Goal: Task Accomplishment & Management: Complete application form

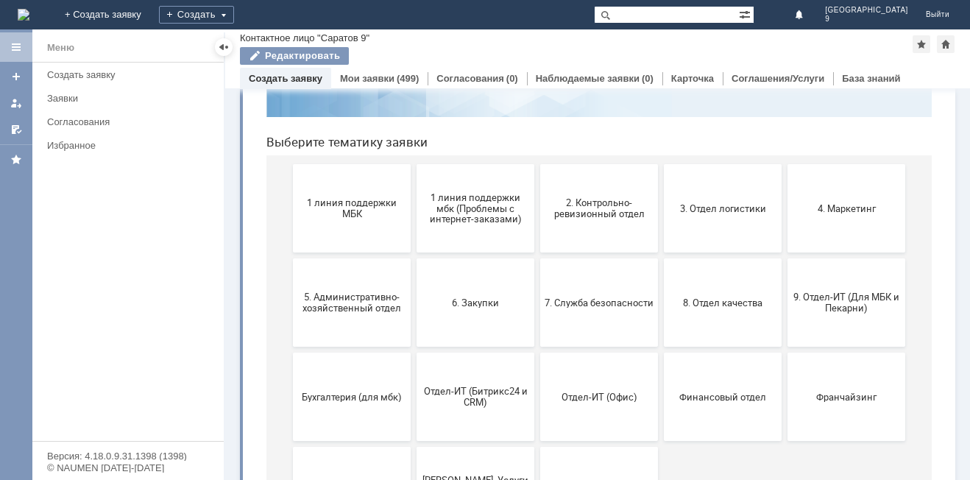
scroll to position [124, 0]
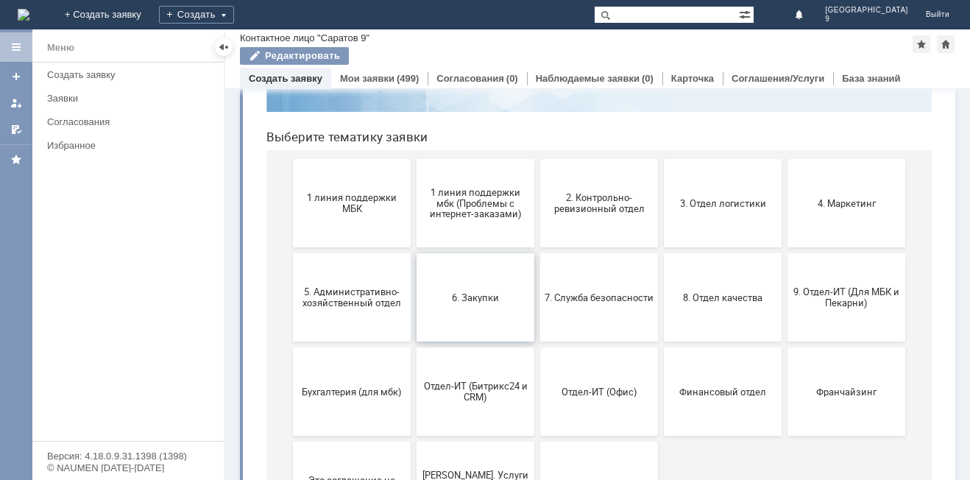
click at [469, 296] on span "6. Закупки" at bounding box center [475, 296] width 109 height 11
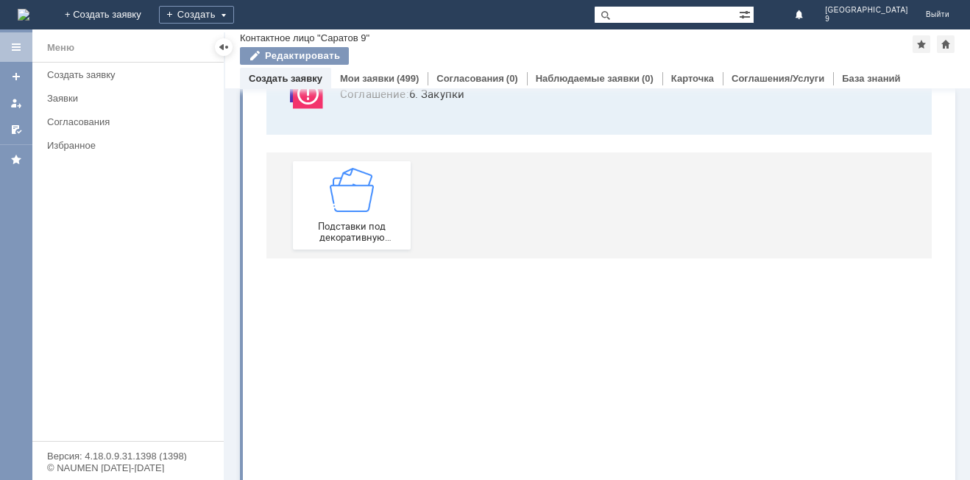
scroll to position [0, 0]
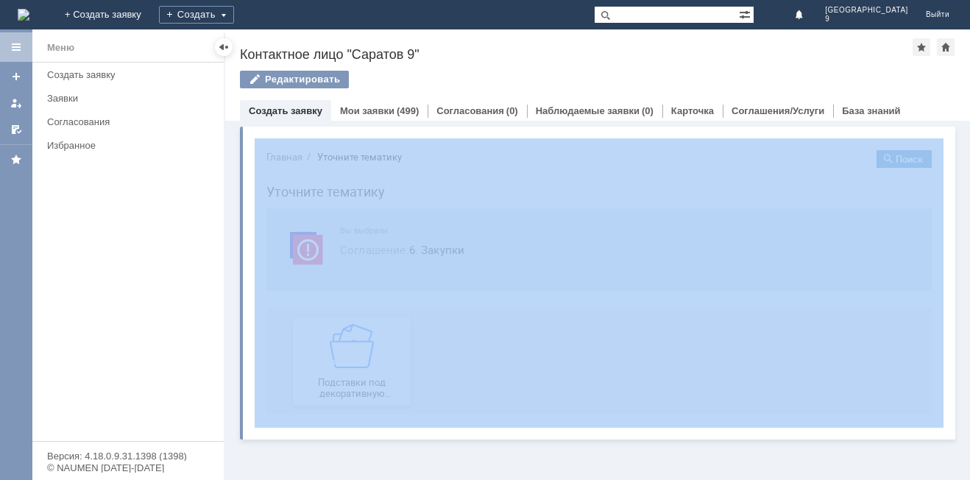
drag, startPoint x: 969, startPoint y: 112, endPoint x: 969, endPoint y: 163, distance: 50.8
click at [969, 163] on div "Назад | Контактное лицо "Саратов 9" Контактное лицо "Саратов 9" Редактировать e…" at bounding box center [597, 254] width 744 height 450
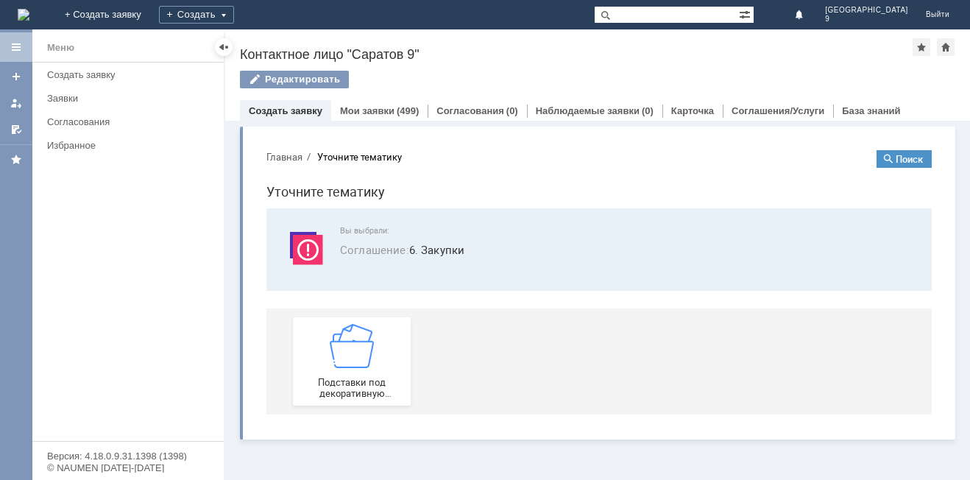
click at [862, 65] on div "Назад | Контактное лицо "Саратов 9" Контактное лицо "Саратов 9" Редактировать e…" at bounding box center [597, 74] width 744 height 91
click at [348, 367] on img at bounding box center [352, 346] width 44 height 44
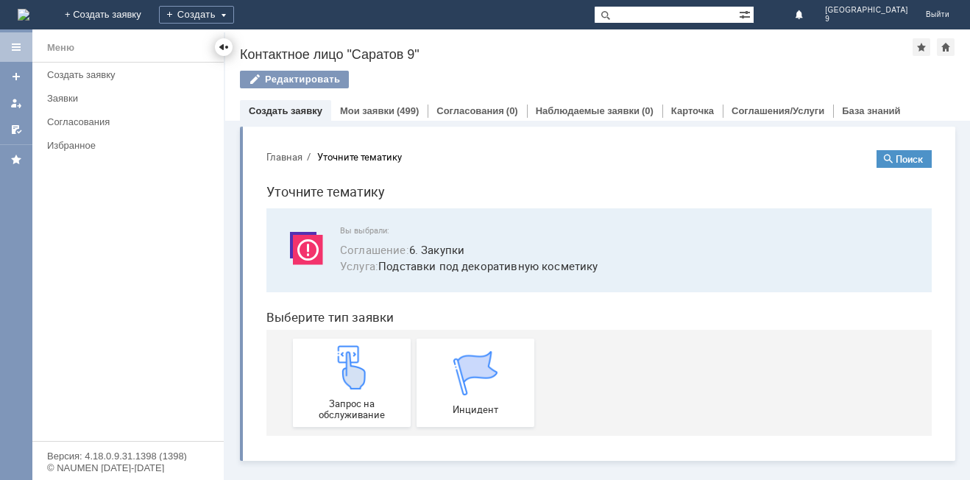
click at [224, 46] on div at bounding box center [224, 47] width 12 height 12
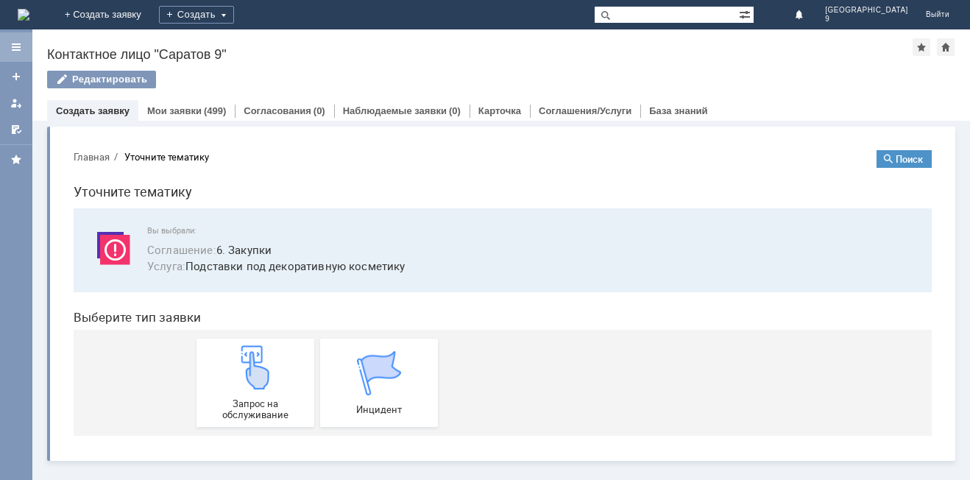
click at [15, 43] on div at bounding box center [16, 47] width 12 height 12
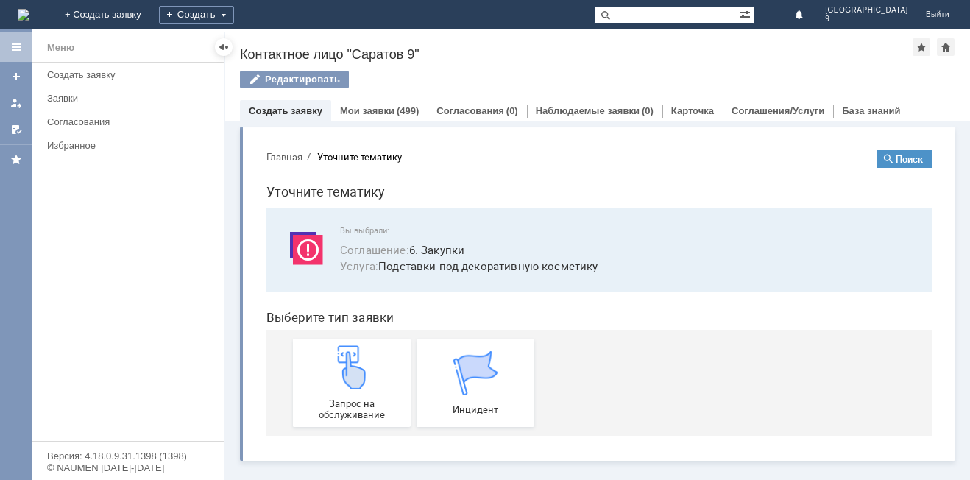
click at [15, 43] on div at bounding box center [16, 47] width 12 height 12
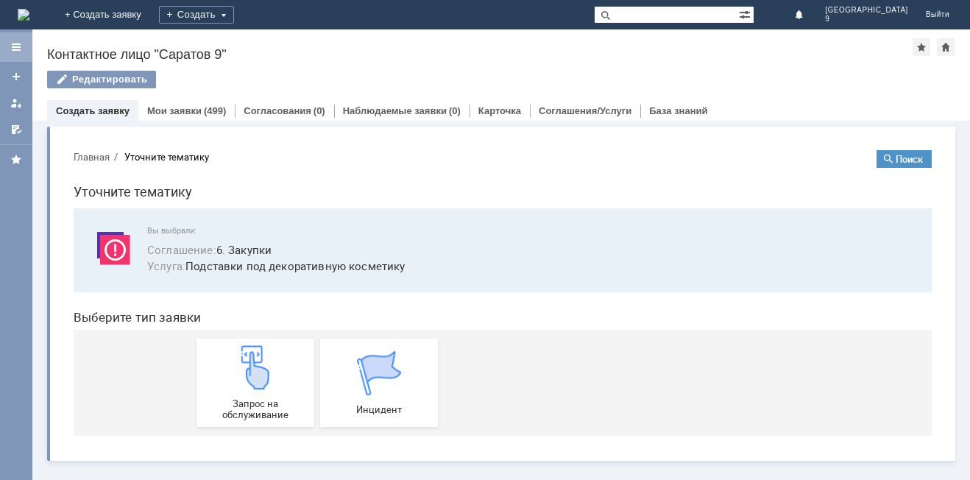
click at [15, 43] on div at bounding box center [16, 47] width 12 height 12
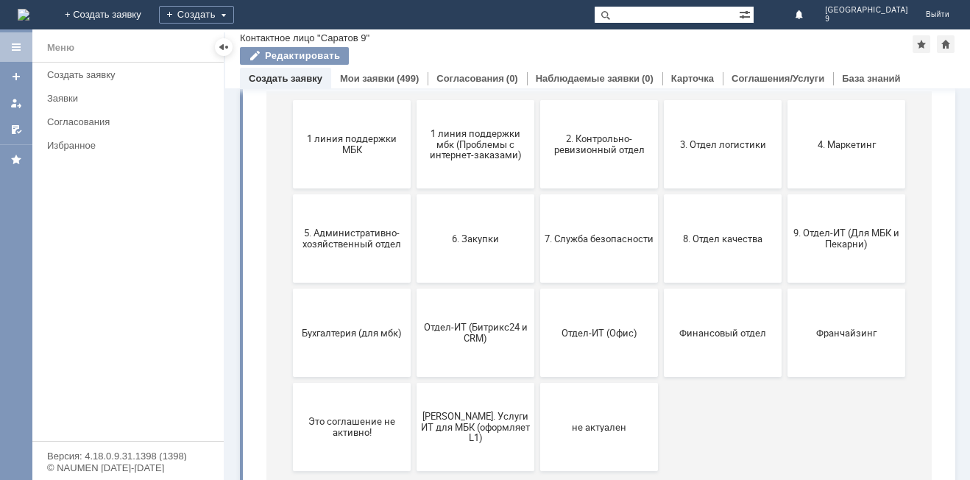
scroll to position [179, 0]
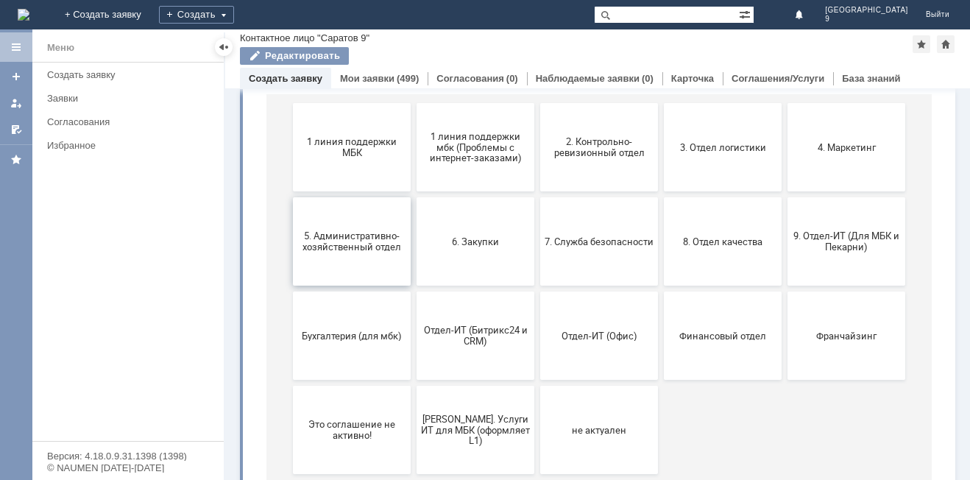
click at [333, 257] on button "5. Административно-хозяйственный отдел" at bounding box center [352, 241] width 118 height 88
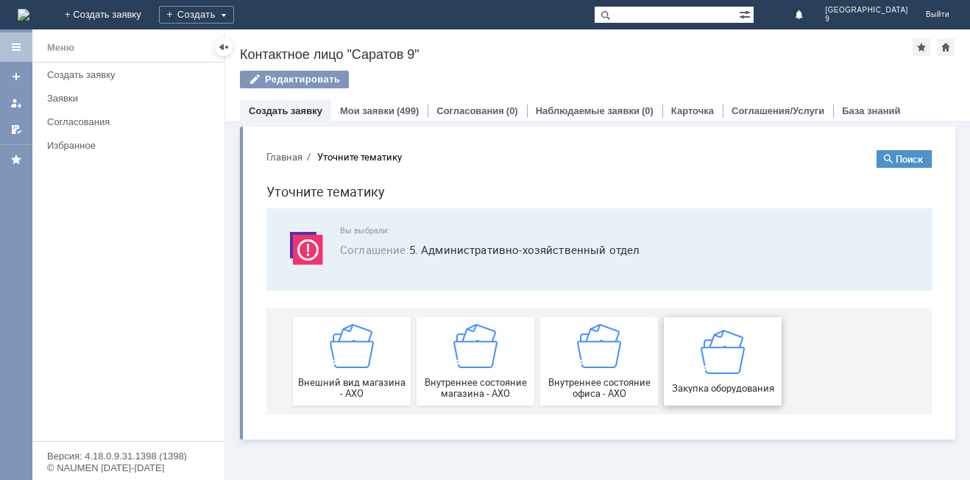
click at [694, 362] on div "Закупка оборудования" at bounding box center [722, 361] width 109 height 64
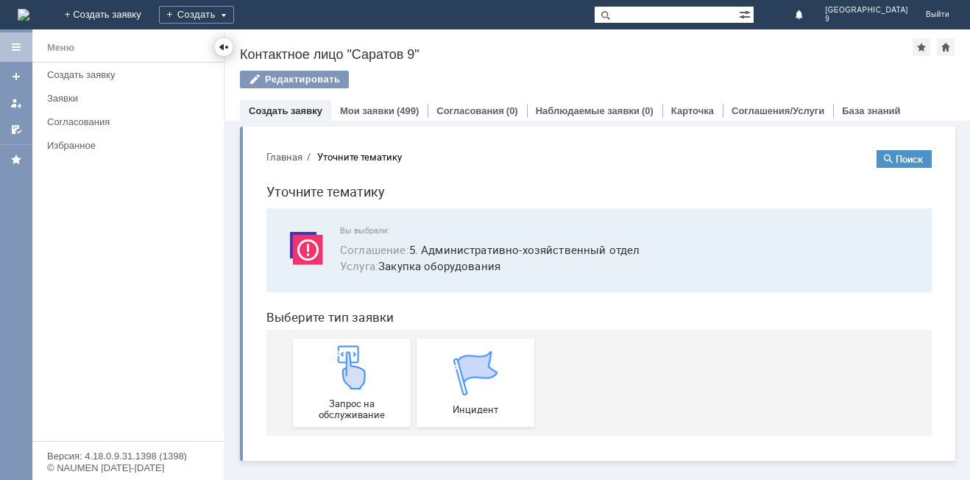
click at [221, 46] on div at bounding box center [224, 47] width 12 height 12
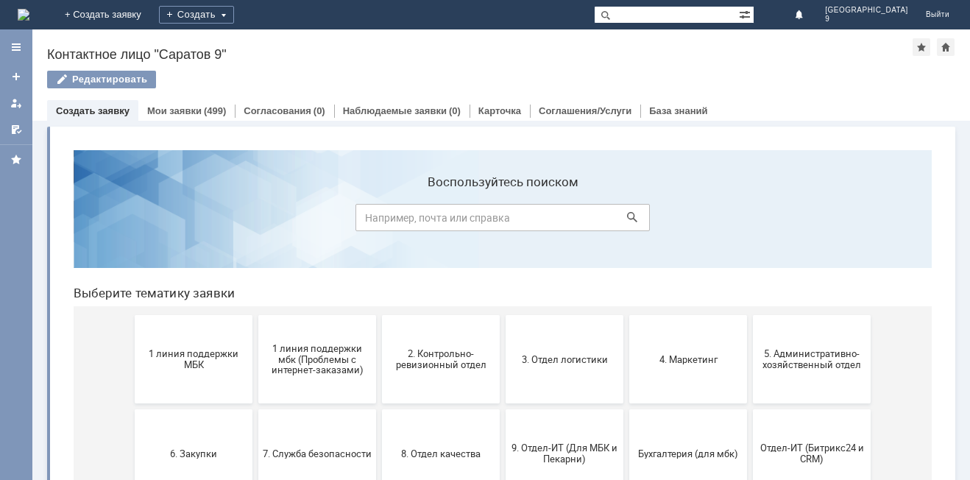
click at [719, 6] on input "text" at bounding box center [666, 15] width 145 height 18
type input "лента"
click at [611, 18] on span at bounding box center [603, 15] width 18 height 18
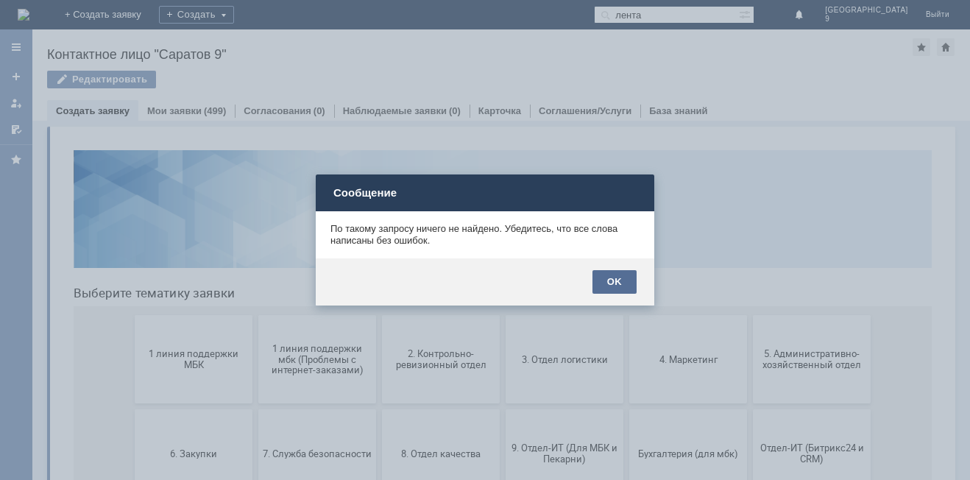
click at [619, 286] on div "OK" at bounding box center [614, 282] width 44 height 24
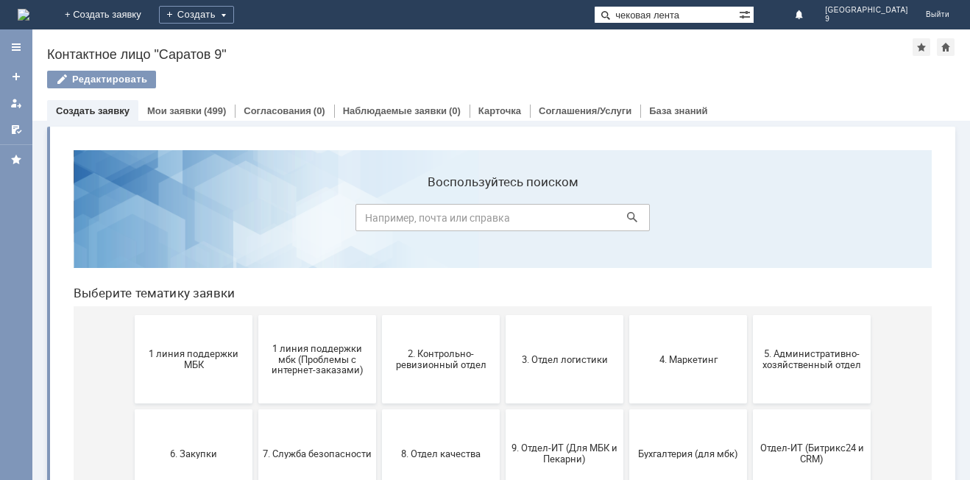
type input "чековая лента"
click at [611, 12] on span at bounding box center [603, 15] width 18 height 18
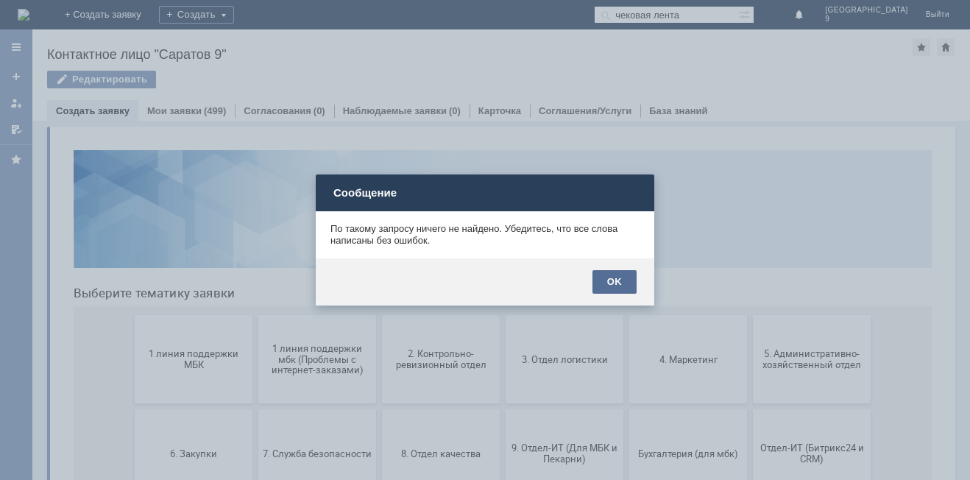
drag, startPoint x: 619, startPoint y: 273, endPoint x: 703, endPoint y: 132, distance: 164.3
click at [619, 273] on div "OK" at bounding box center [614, 282] width 44 height 24
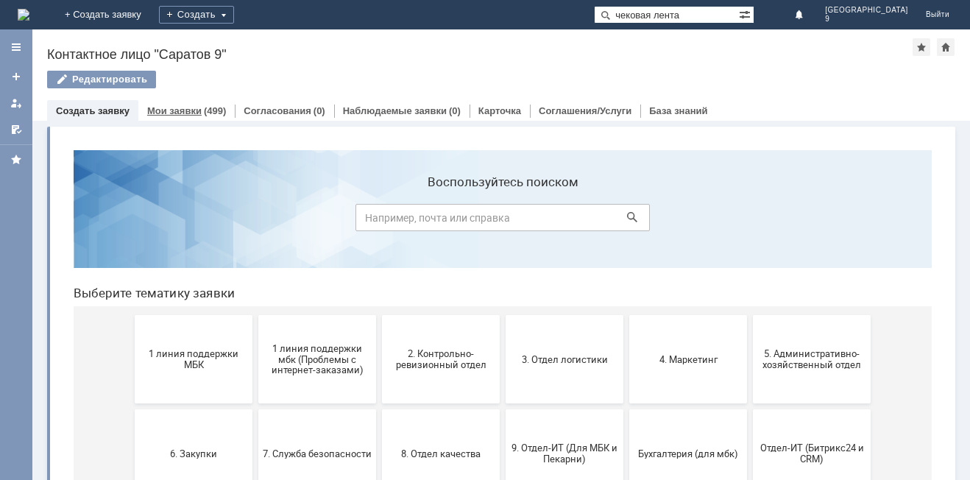
click at [174, 110] on link "Мои заявки" at bounding box center [174, 110] width 54 height 11
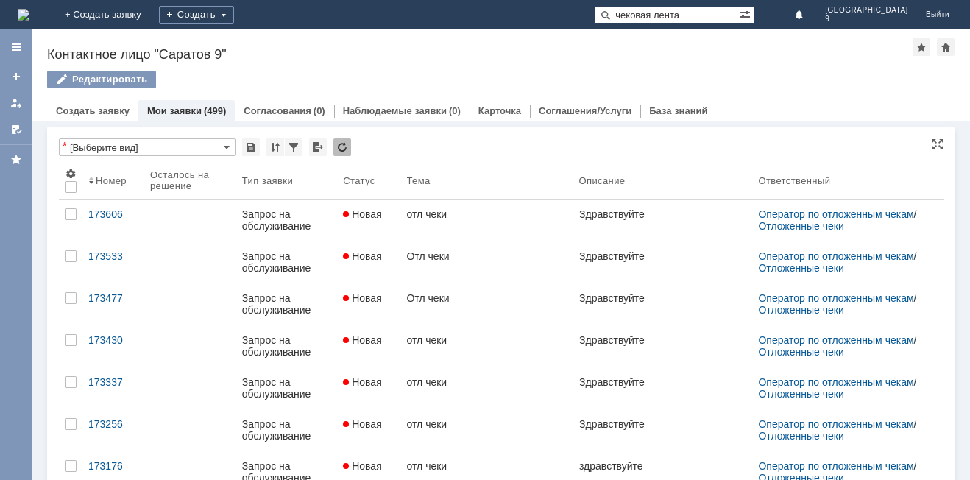
click at [171, 142] on input "[Выберите вид]" at bounding box center [147, 147] width 177 height 18
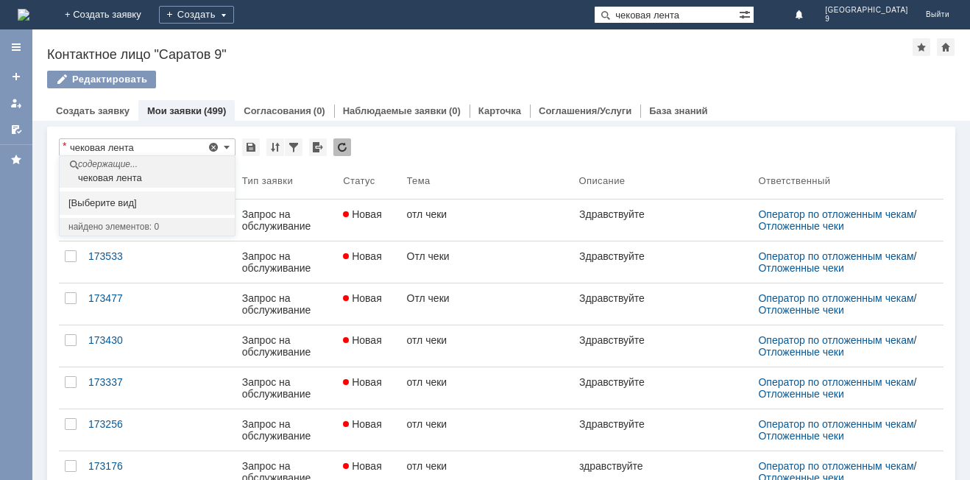
click at [204, 174] on div "чековая лента" at bounding box center [148, 178] width 171 height 12
click at [130, 197] on span "[Выберите вид]" at bounding box center [146, 203] width 157 height 12
type input "[Выберите вид]"
type input "20"
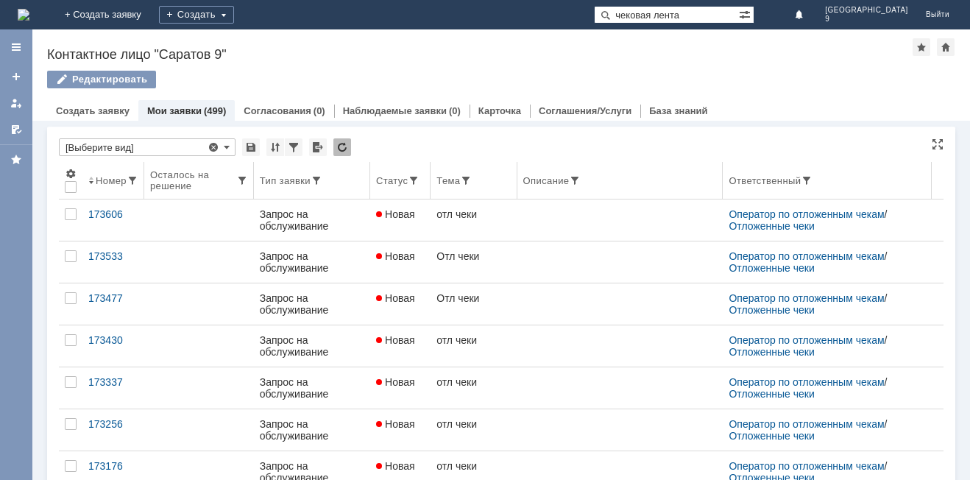
type input "[Выберите вид]"
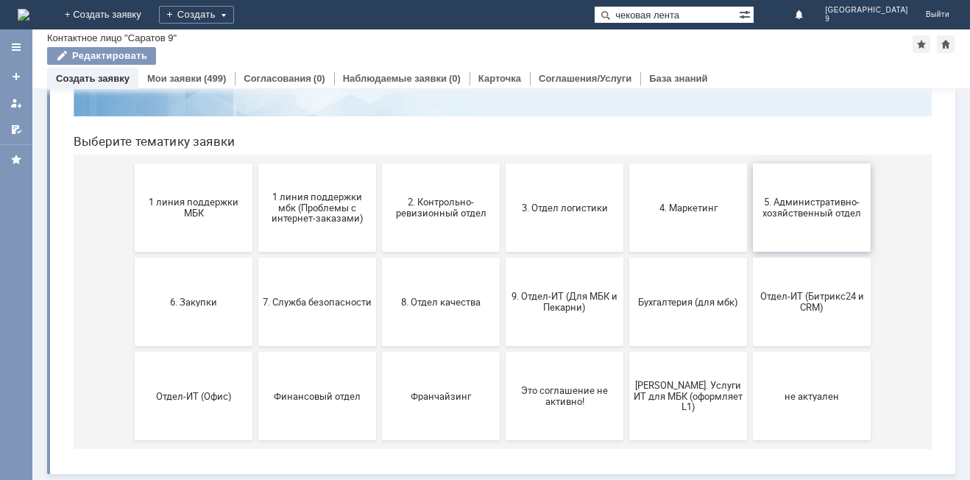
click at [803, 227] on button "5. Административно-хозяйственный отдел" at bounding box center [812, 207] width 118 height 88
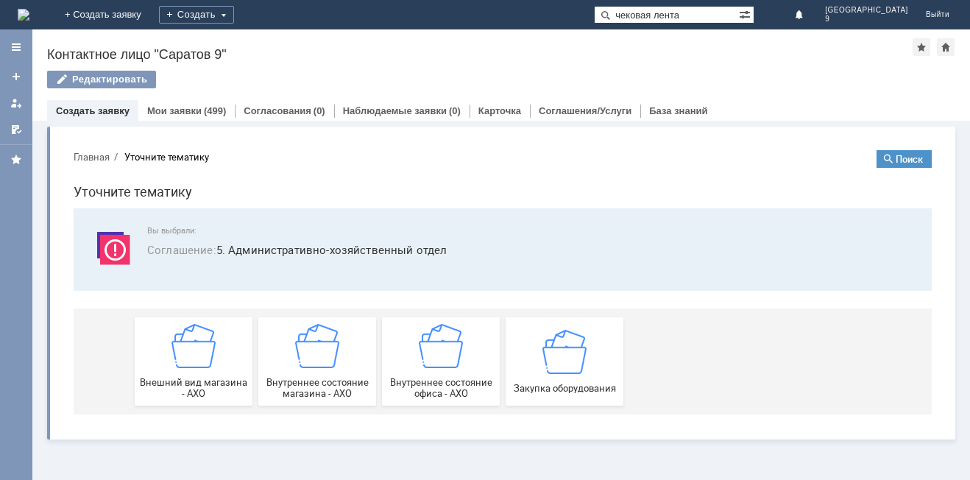
click at [458, 389] on span "Внутреннее состояние офиса - АХО" at bounding box center [440, 388] width 109 height 22
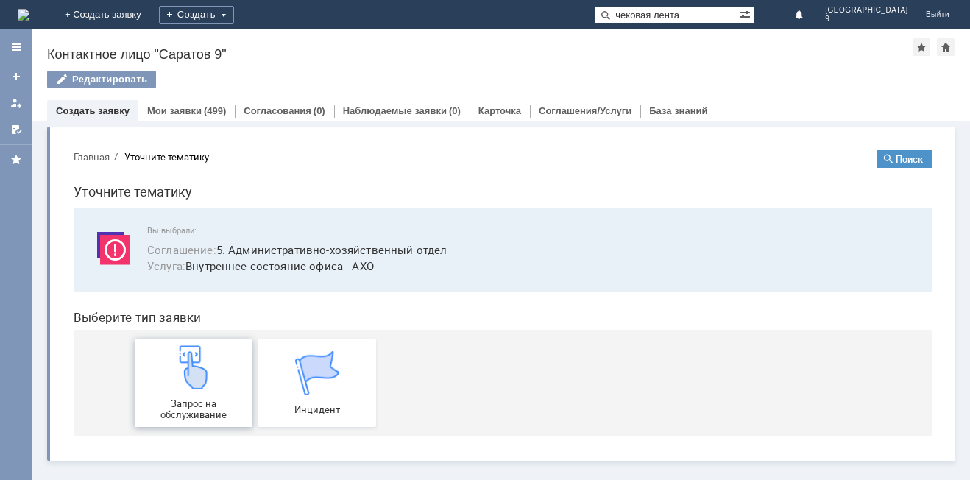
click at [204, 394] on div "Запрос на обслуживание" at bounding box center [193, 382] width 109 height 75
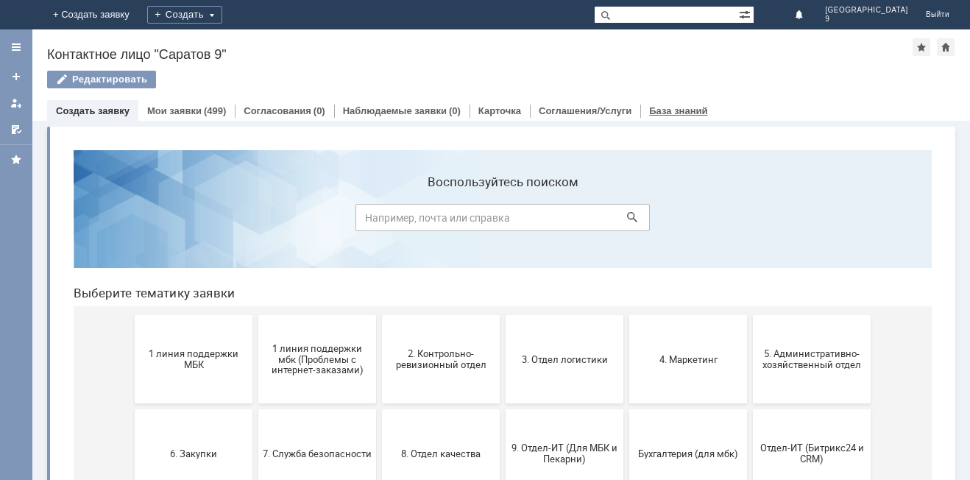
click at [661, 113] on link "База знаний" at bounding box center [678, 110] width 58 height 11
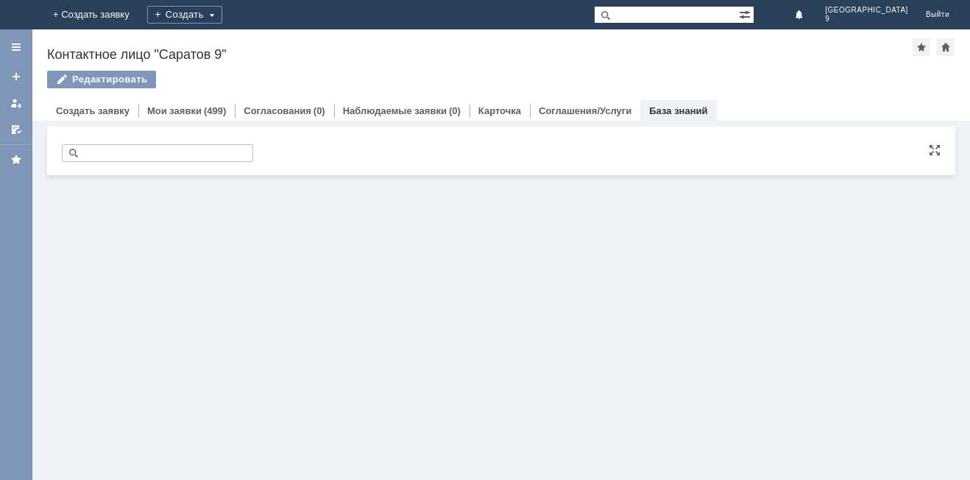
click at [175, 152] on input "text" at bounding box center [157, 153] width 191 height 18
type input "как заказать кассовую ленту"
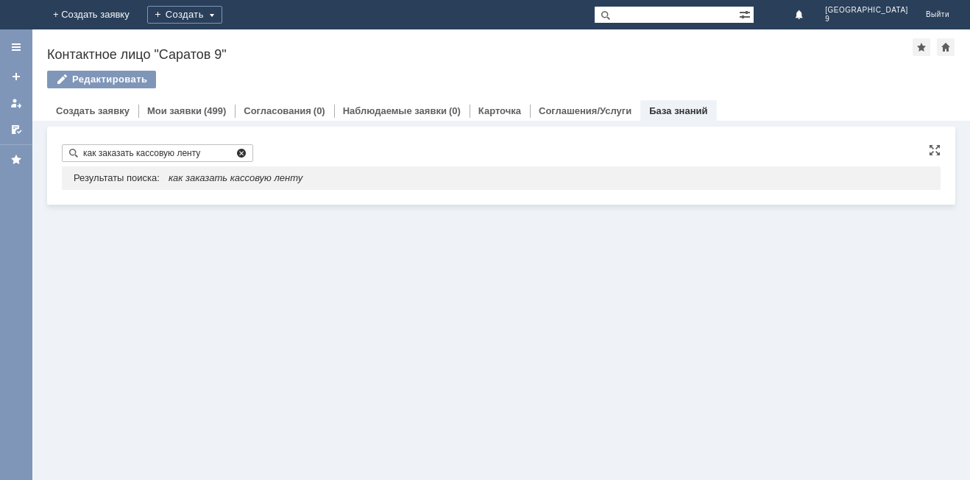
click at [237, 159] on span at bounding box center [241, 153] width 12 height 12
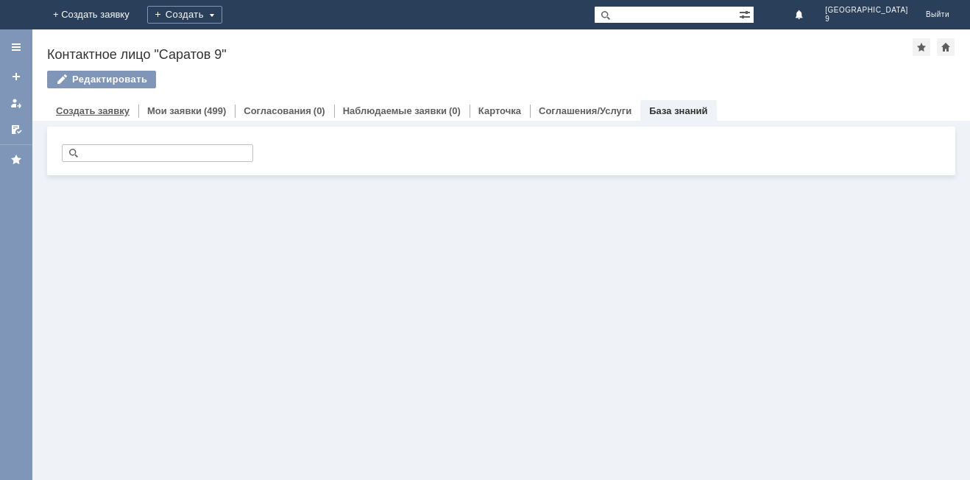
click at [77, 110] on link "Создать заявку" at bounding box center [93, 110] width 74 height 11
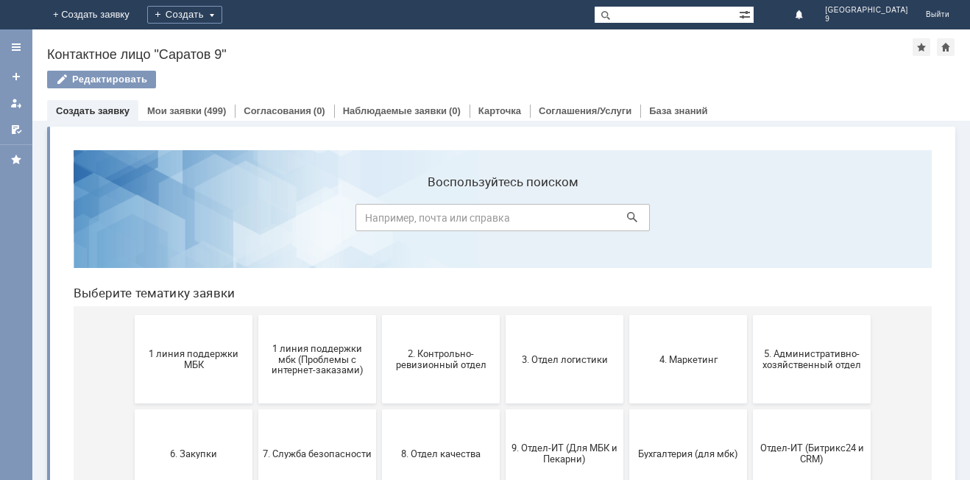
click at [448, 216] on input at bounding box center [502, 217] width 294 height 27
type input "кассовая лента"
click button at bounding box center [632, 217] width 21 height 21
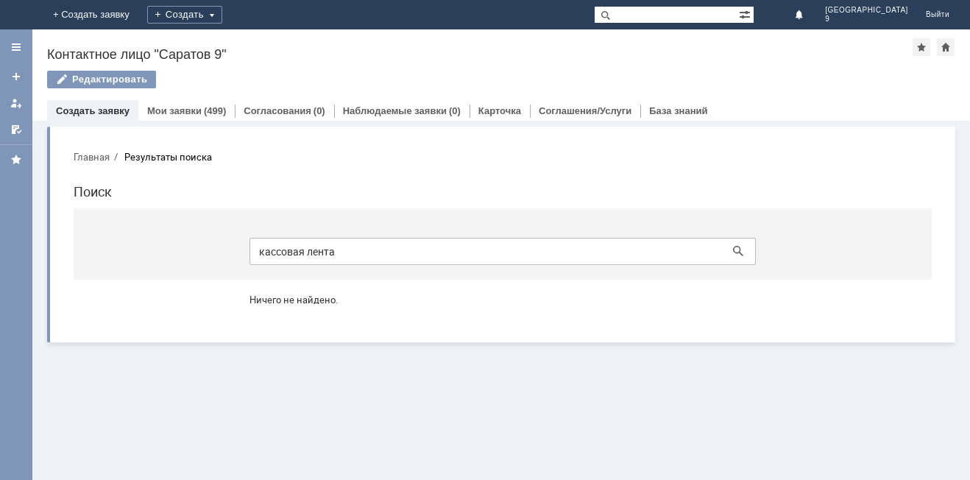
click at [409, 258] on input "кассовая лента" at bounding box center [502, 251] width 506 height 27
drag, startPoint x: 260, startPoint y: 251, endPoint x: 359, endPoint y: 242, distance: 99.0
click at [359, 242] on input "кассовая лента" at bounding box center [502, 251] width 506 height 27
click at [160, 116] on div "Мои заявки (499)" at bounding box center [186, 110] width 96 height 21
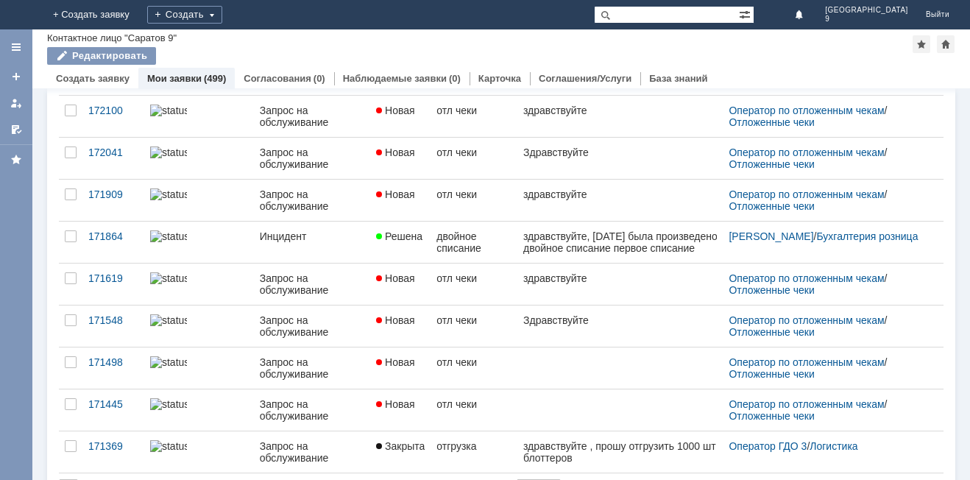
scroll to position [567, 0]
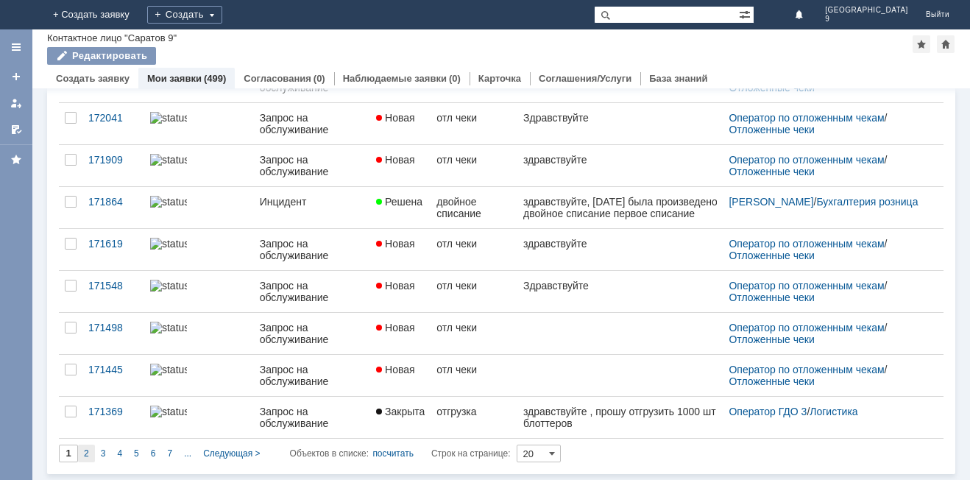
click at [85, 456] on span "2" at bounding box center [86, 453] width 5 height 10
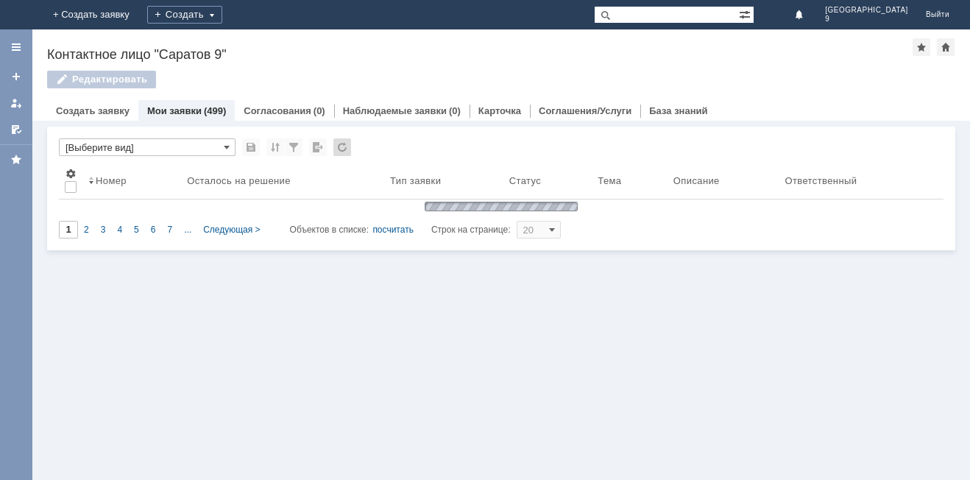
scroll to position [0, 0]
type input "2"
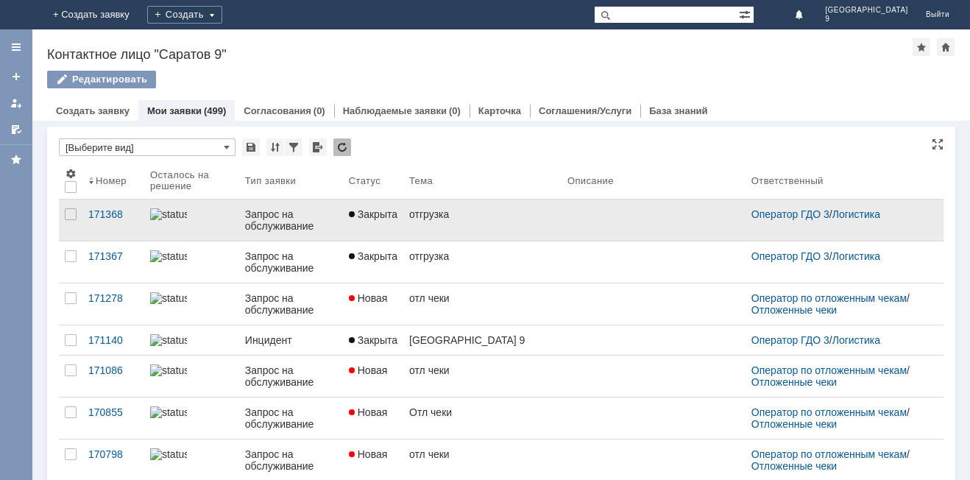
scroll to position [6, 0]
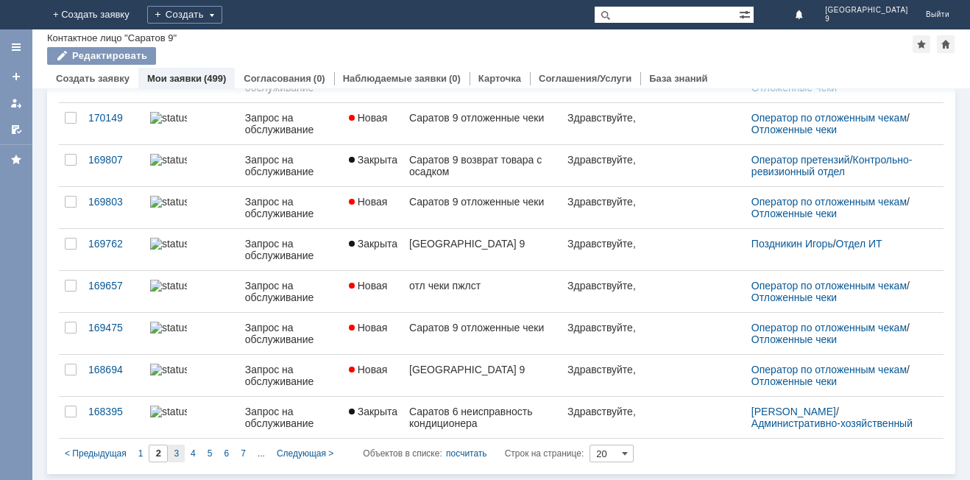
click at [172, 455] on div "3" at bounding box center [176, 453] width 17 height 18
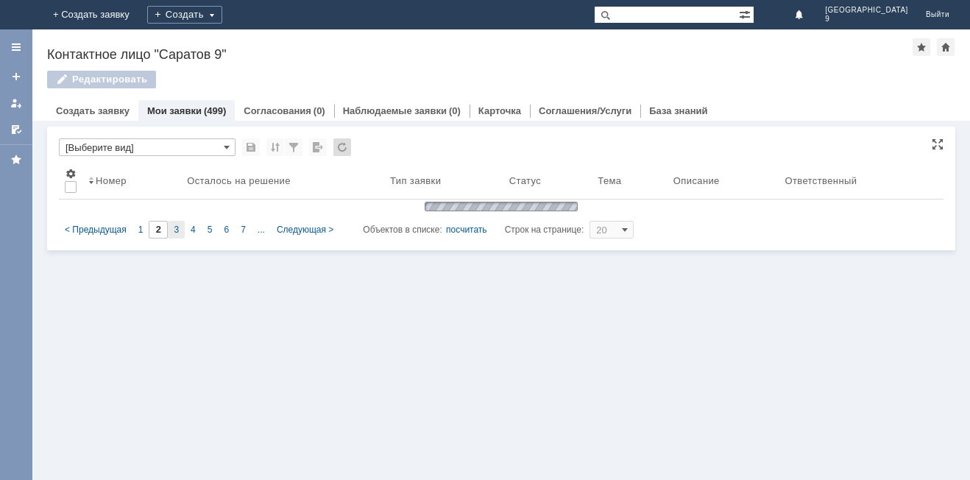
type input "3"
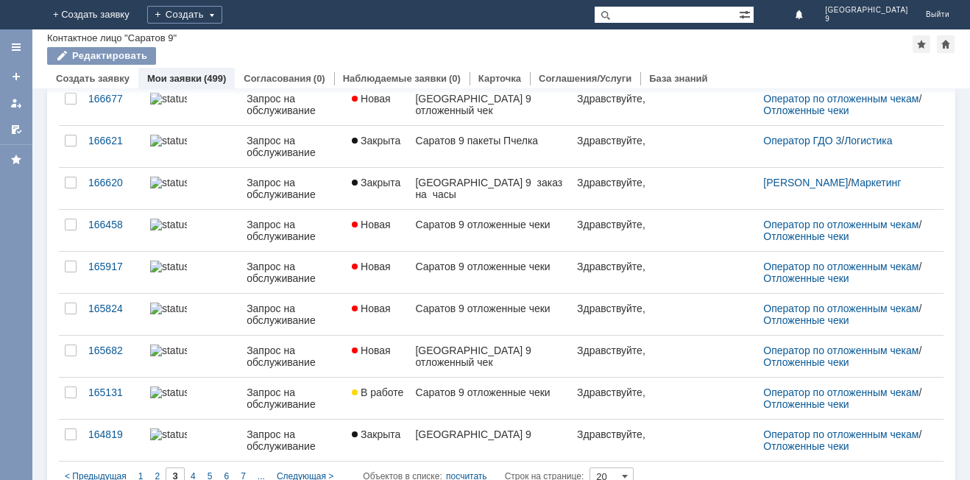
scroll to position [567, 0]
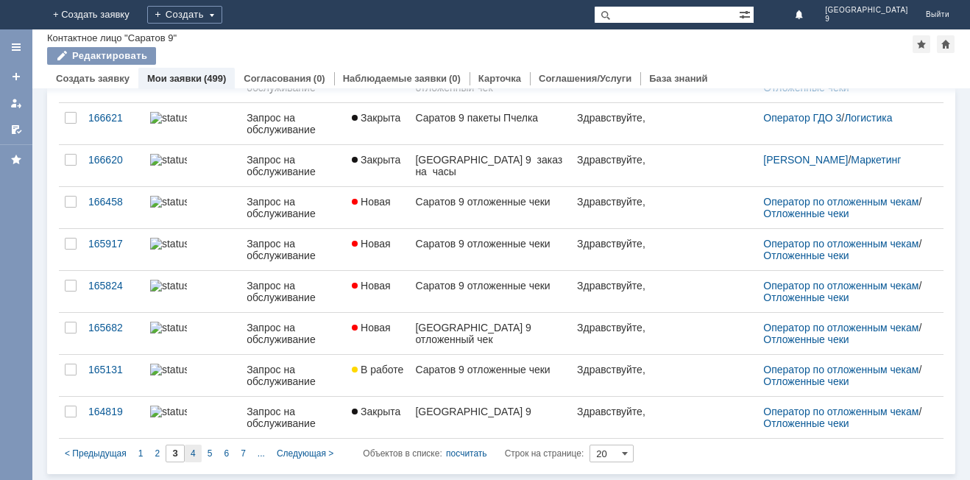
click at [197, 448] on div "4" at bounding box center [193, 453] width 17 height 18
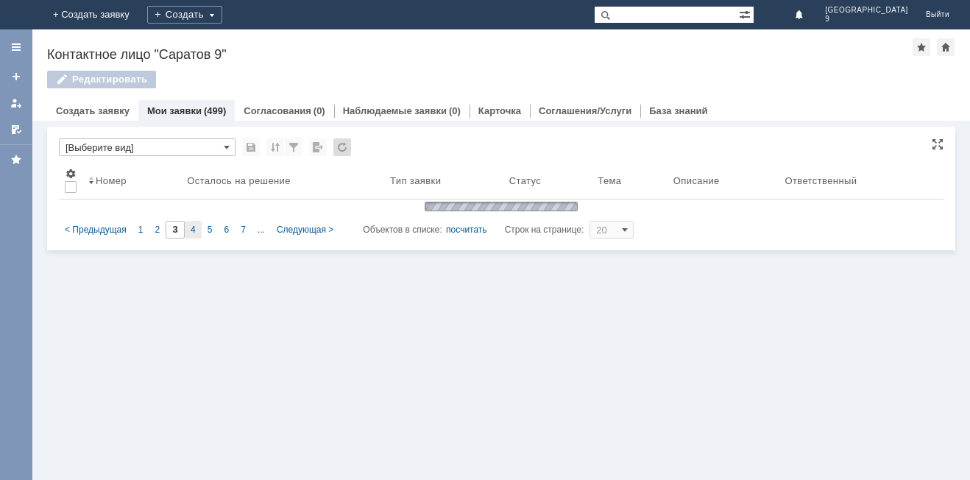
type input "4"
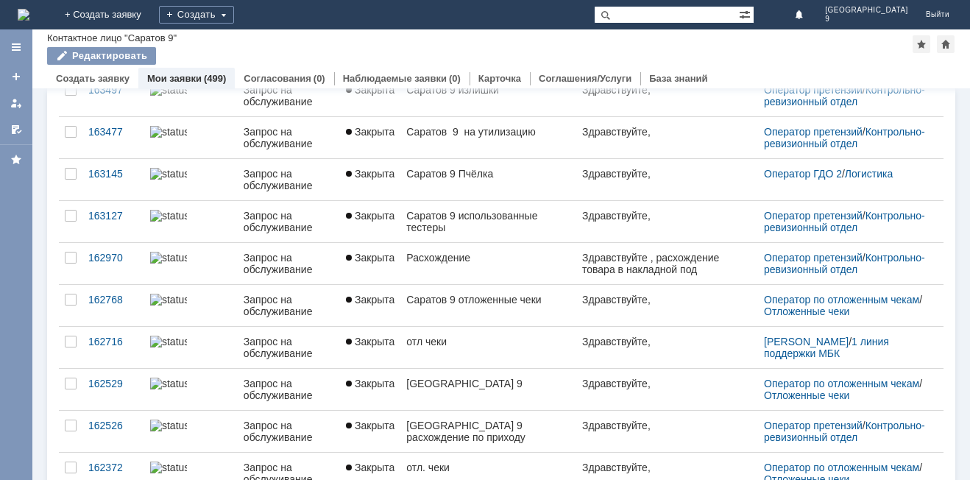
scroll to position [567, 0]
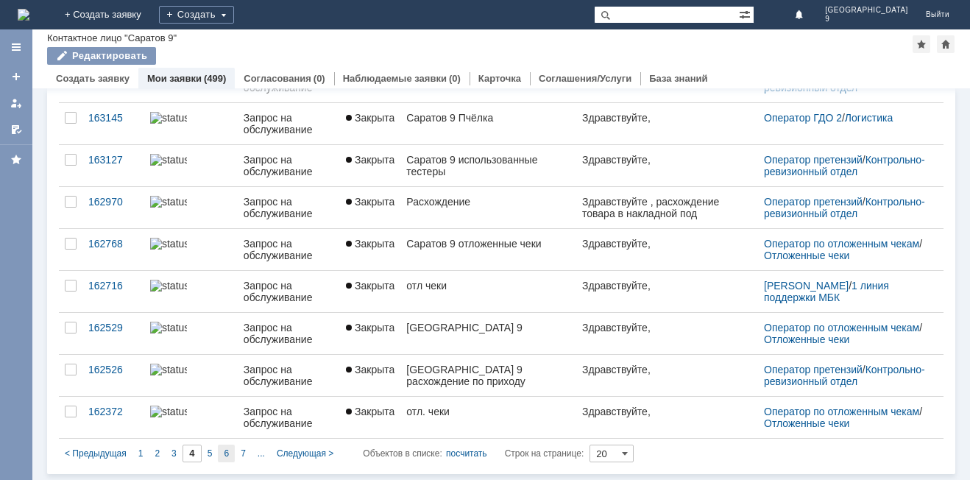
click at [222, 452] on div "6" at bounding box center [226, 453] width 17 height 18
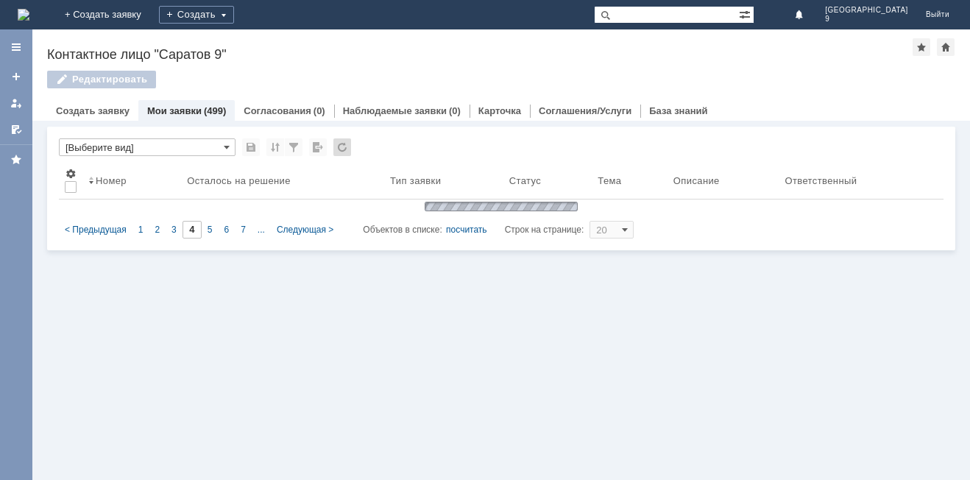
type input "6"
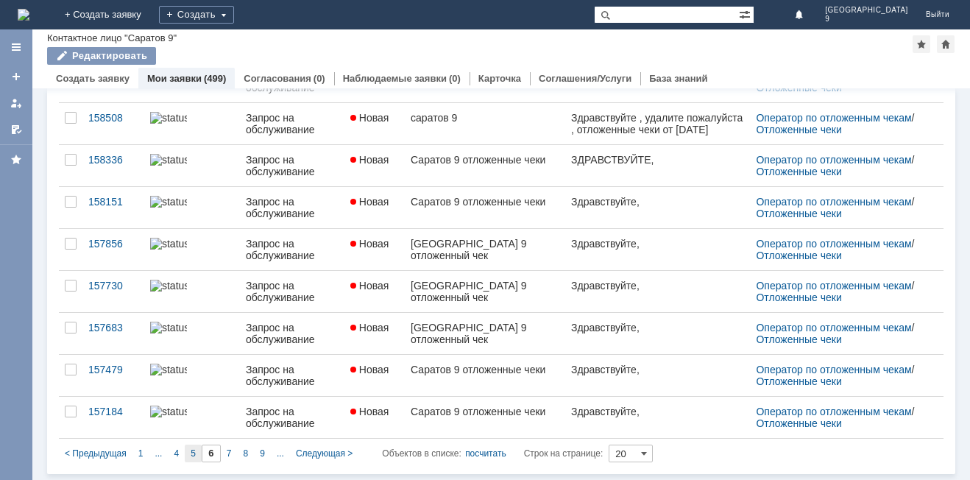
click at [192, 455] on span "5" at bounding box center [193, 453] width 5 height 10
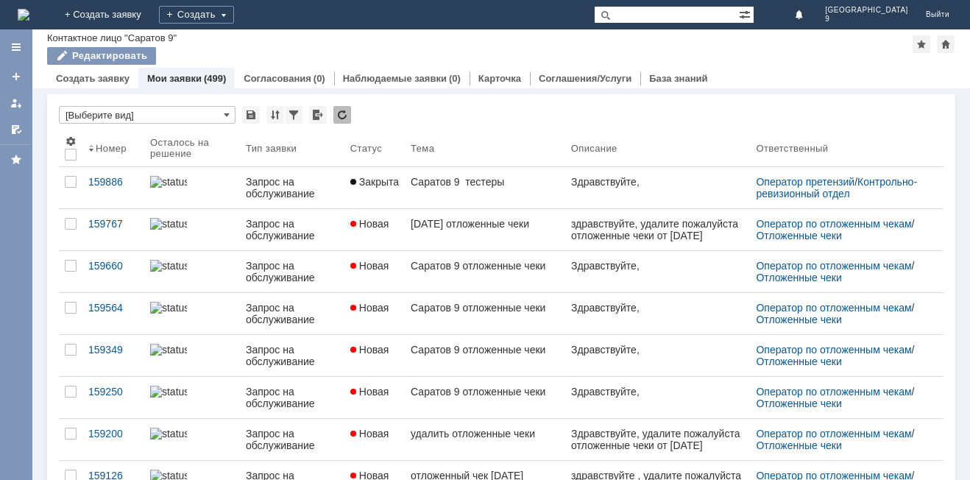
type input "5"
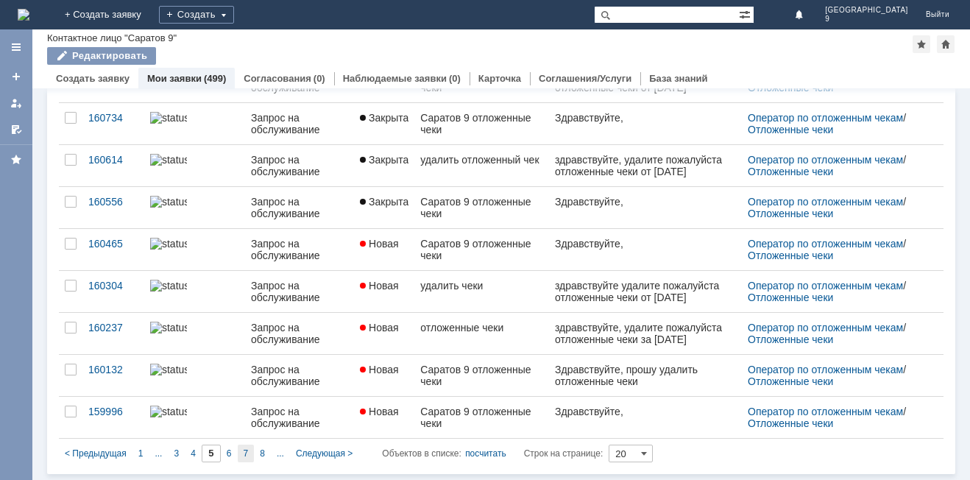
click at [248, 453] on div "7" at bounding box center [246, 453] width 17 height 18
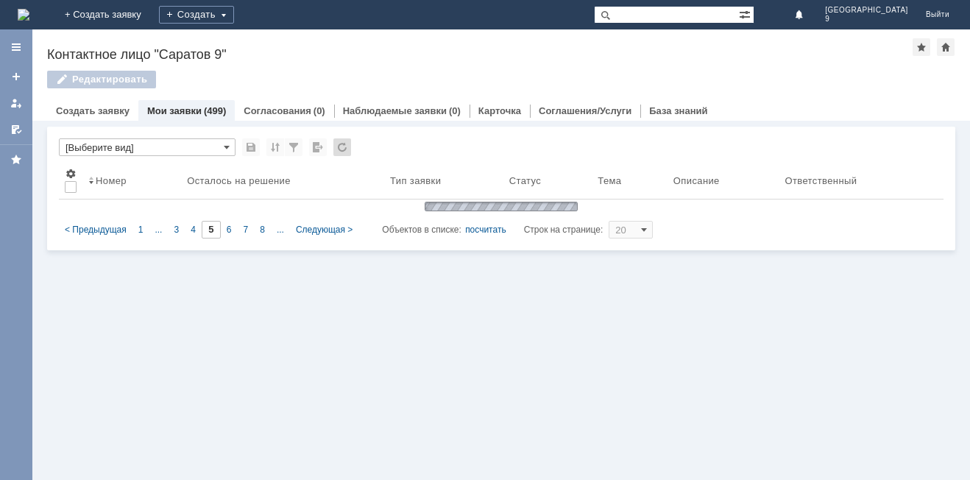
type input "7"
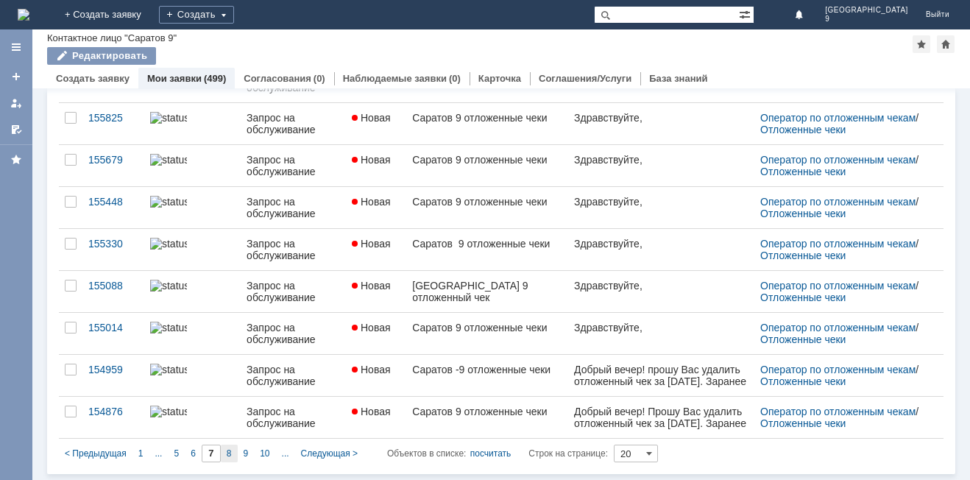
click at [232, 451] on div "8" at bounding box center [229, 453] width 17 height 18
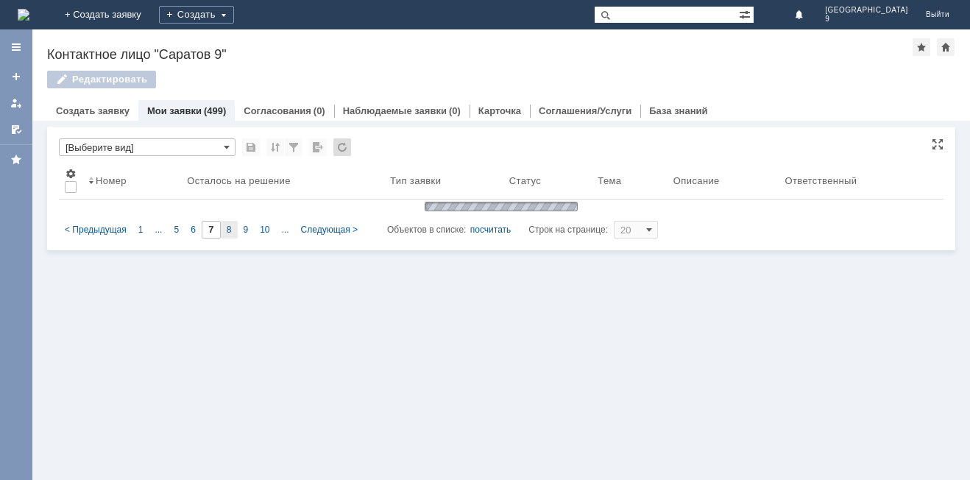
type input "8"
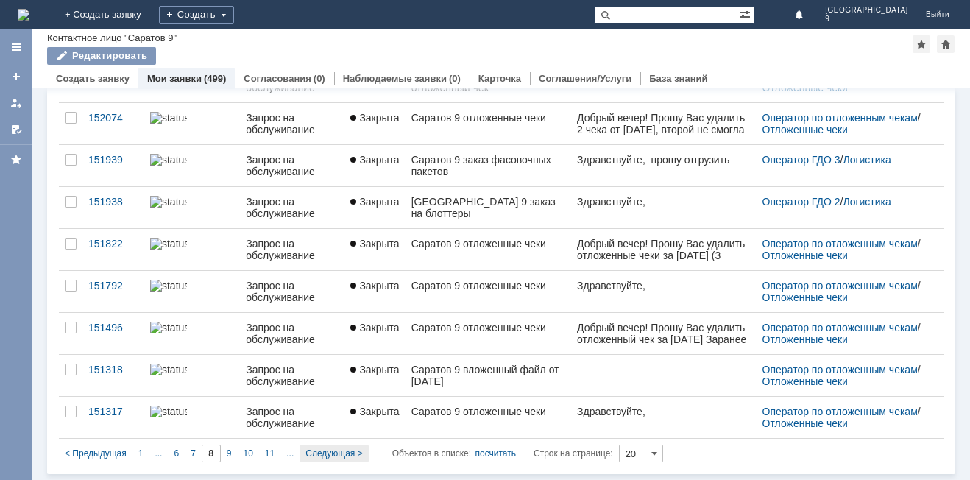
click at [345, 451] on span "Следующая >" at bounding box center [333, 453] width 57 height 10
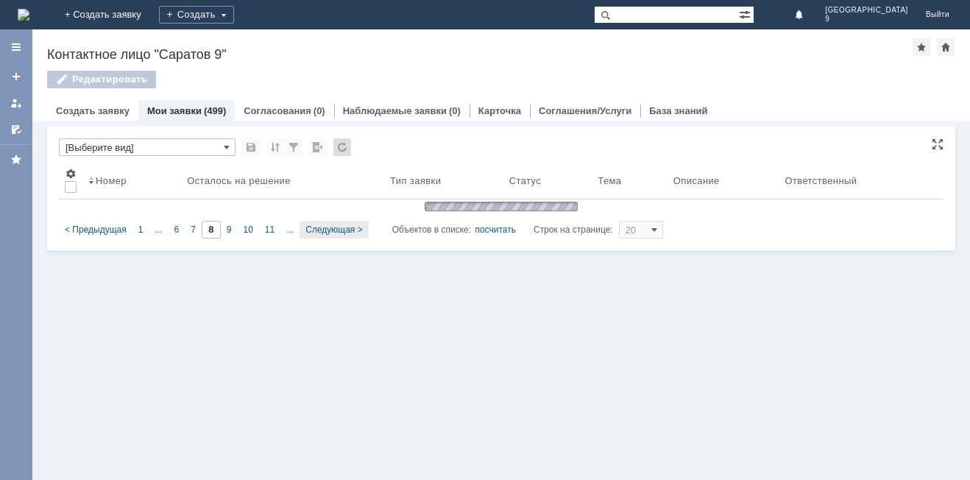
type input "9"
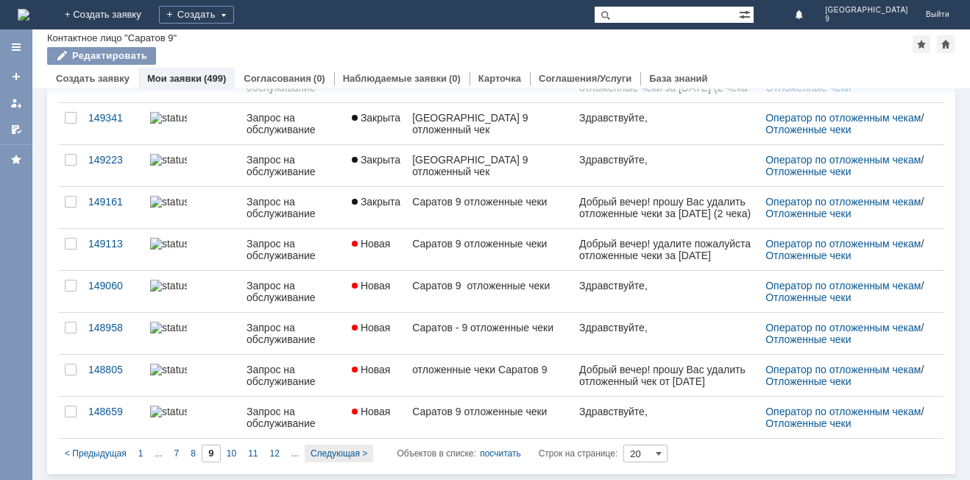
click at [354, 452] on span "Следующая >" at bounding box center [338, 453] width 57 height 10
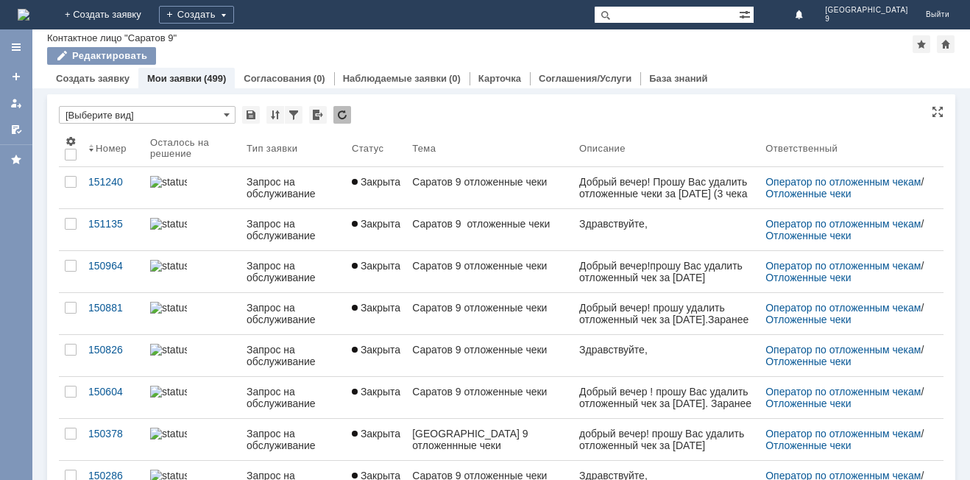
type input "10"
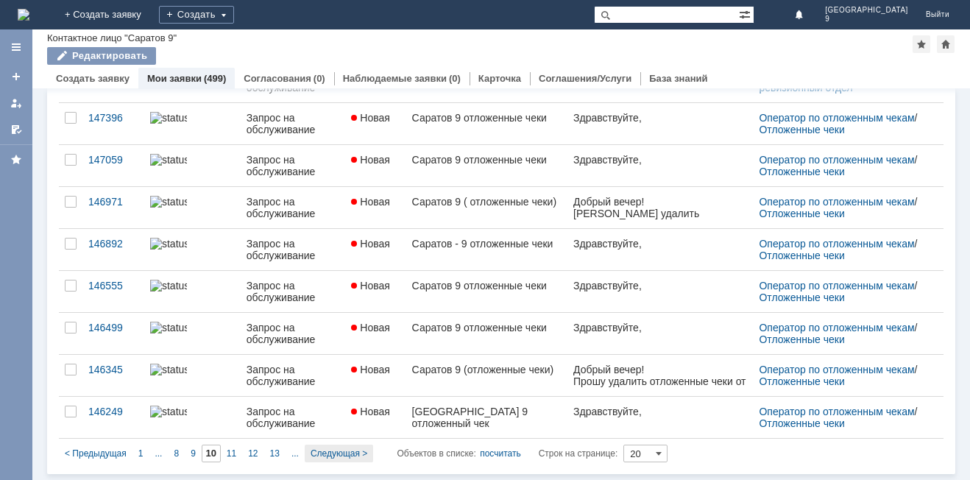
click at [338, 455] on span "Следующая >" at bounding box center [338, 453] width 57 height 10
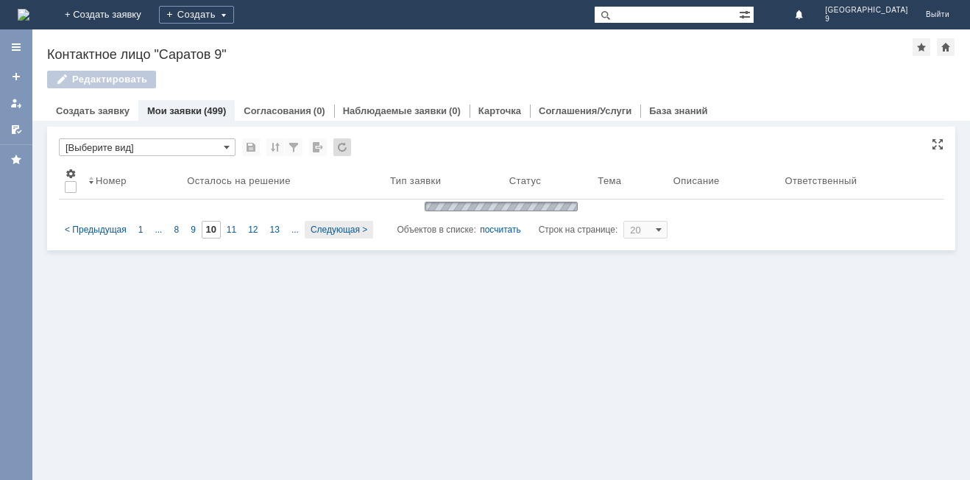
type input "11"
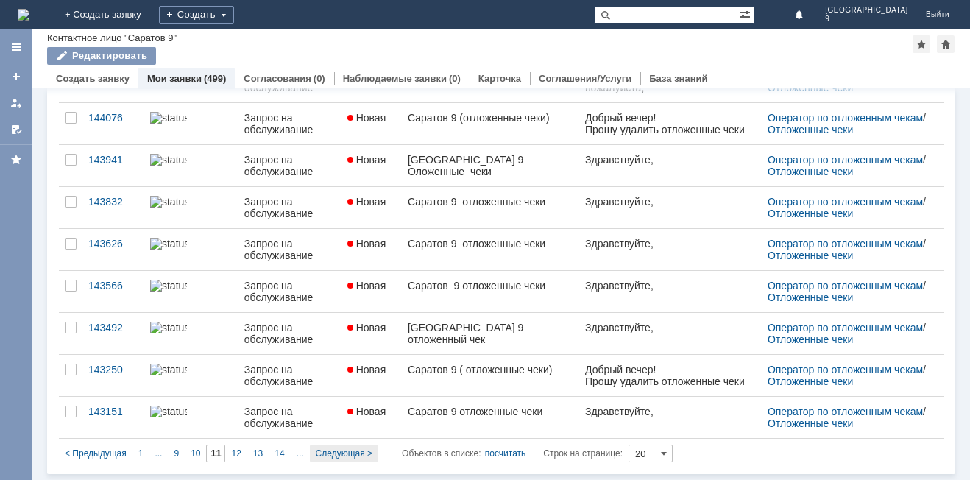
click at [341, 450] on span "Следующая >" at bounding box center [344, 453] width 57 height 10
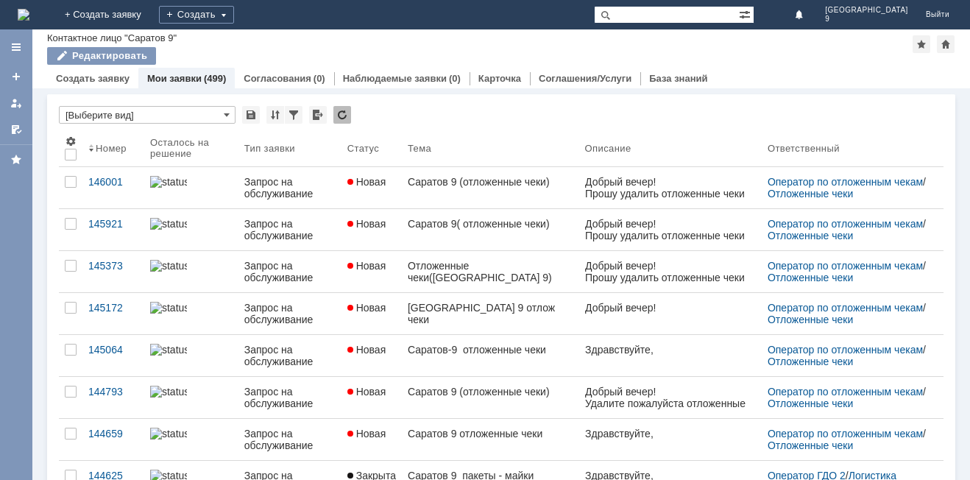
type input "12"
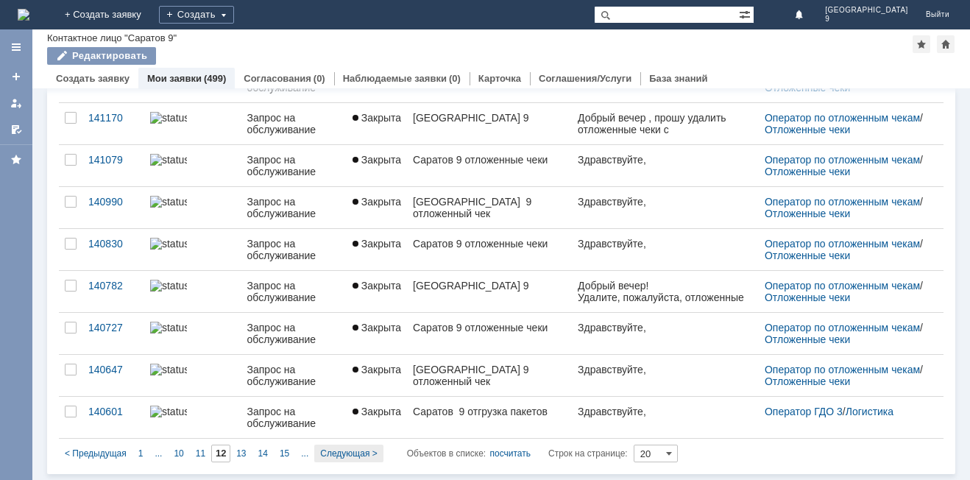
click at [375, 448] on span "Следующая >" at bounding box center [348, 453] width 57 height 10
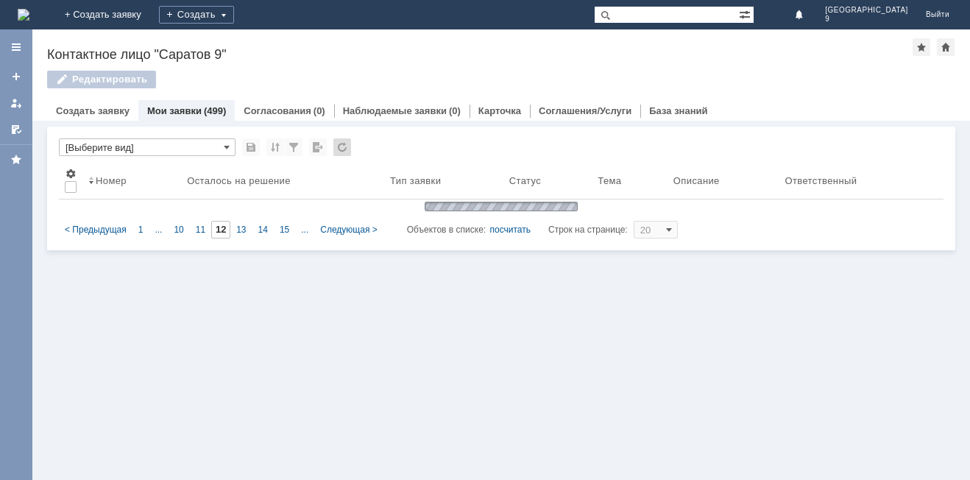
type input "13"
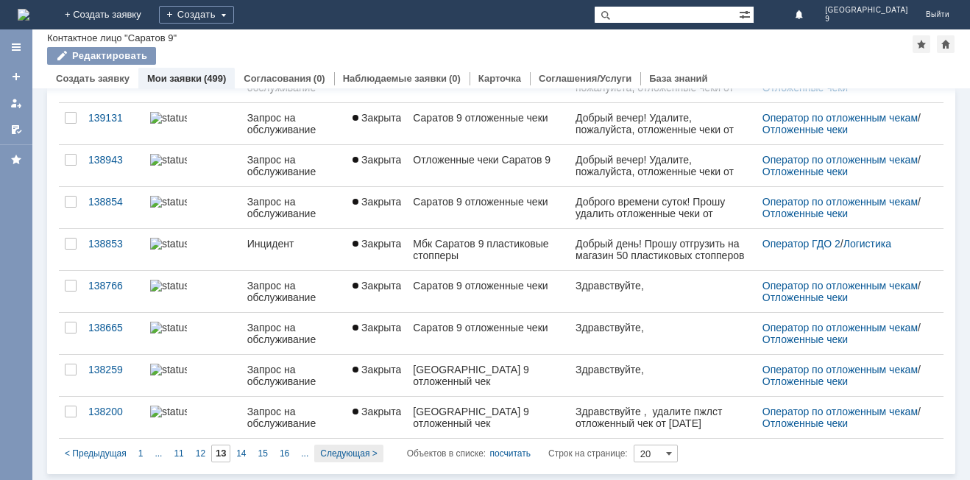
click at [336, 453] on span "Следующая >" at bounding box center [348, 453] width 57 height 10
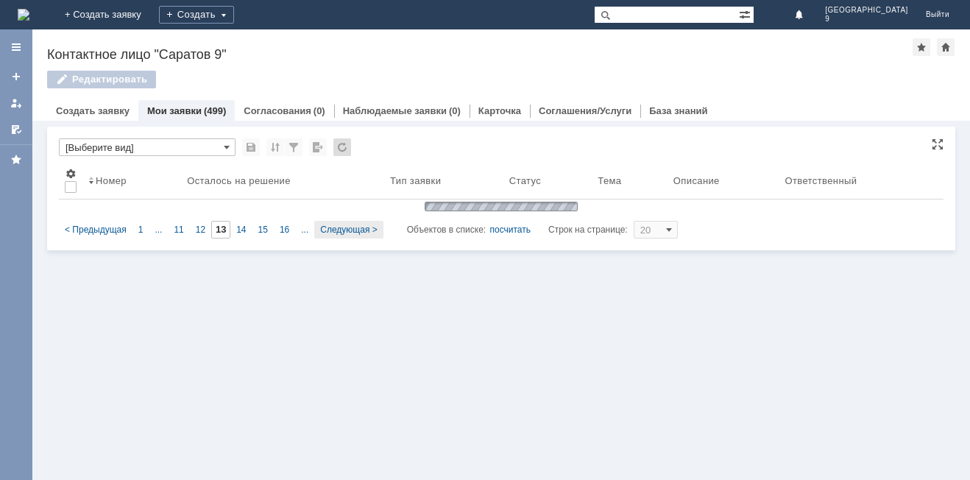
type input "14"
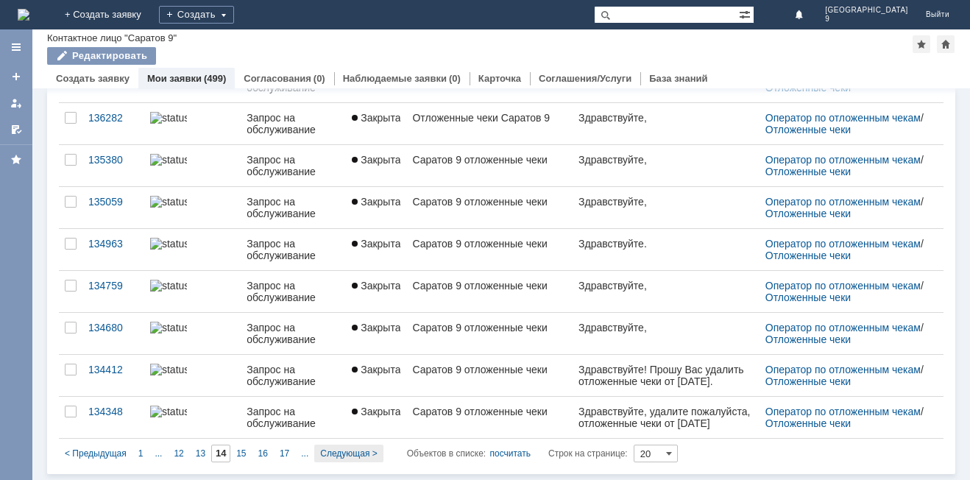
click at [336, 461] on div "Следующая >" at bounding box center [348, 453] width 68 height 18
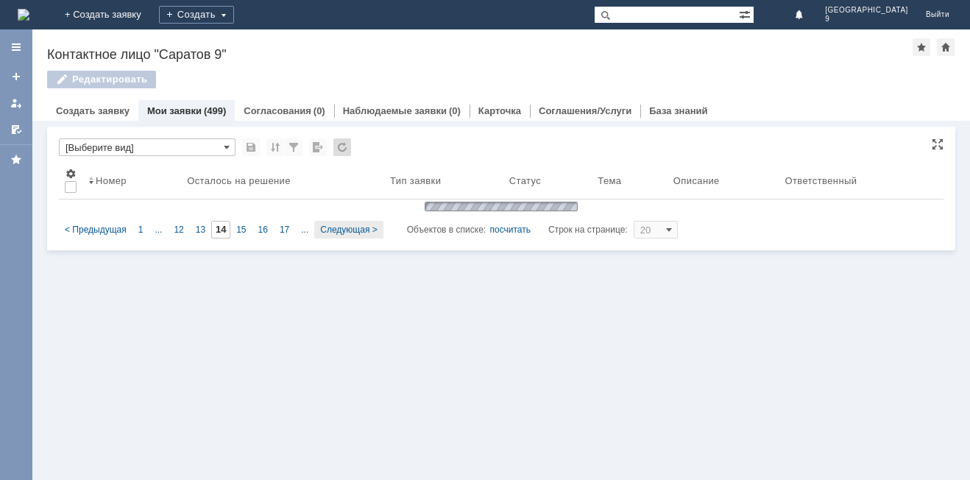
type input "15"
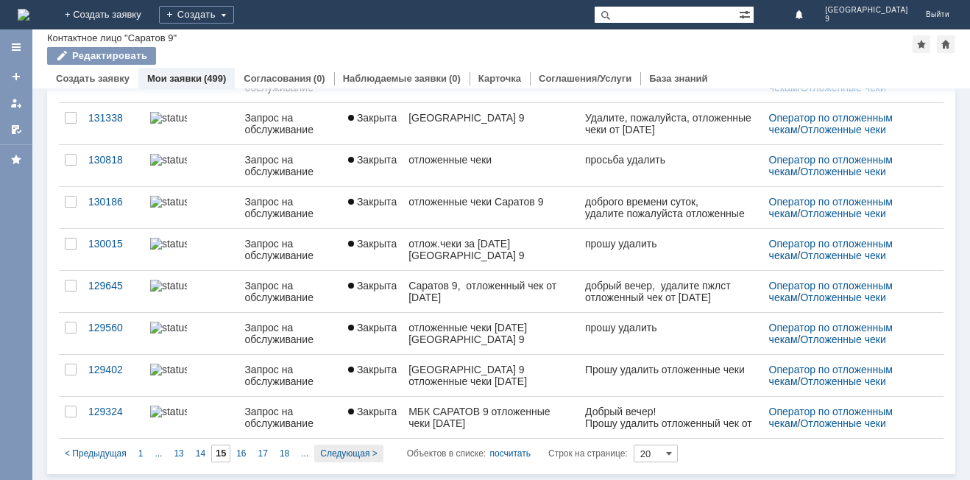
click at [352, 454] on span "Следующая >" at bounding box center [348, 453] width 57 height 10
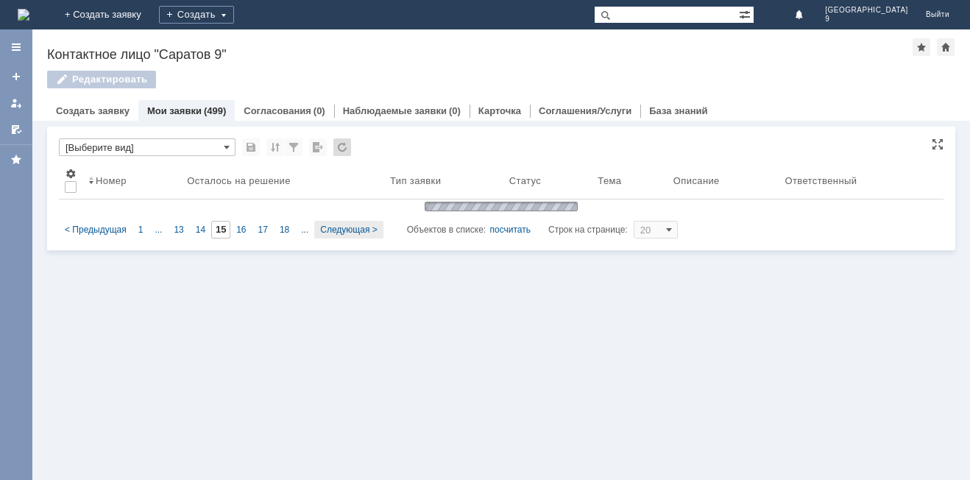
type input "16"
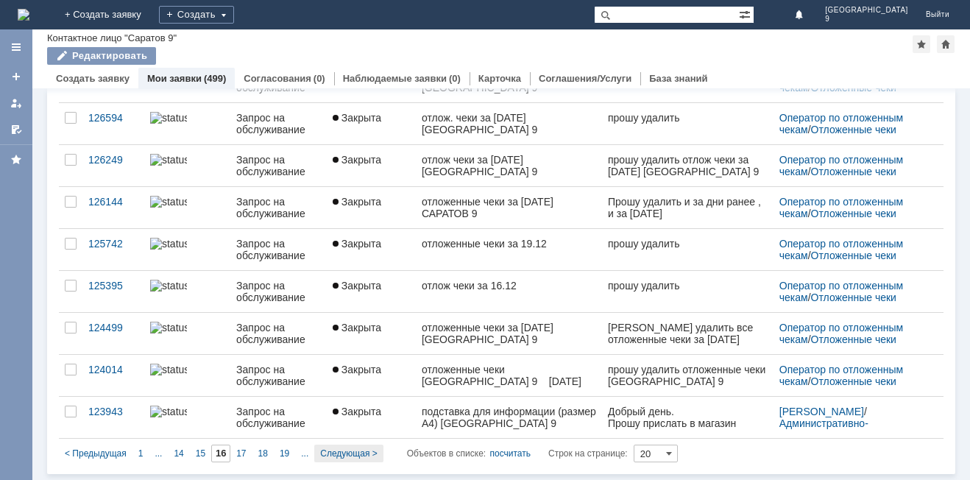
click at [362, 458] on span "Следующая >" at bounding box center [348, 453] width 57 height 10
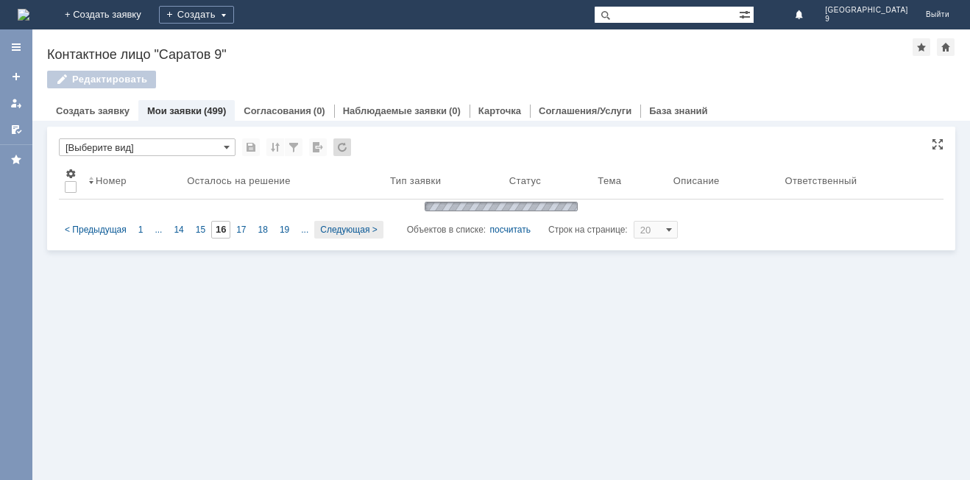
type input "17"
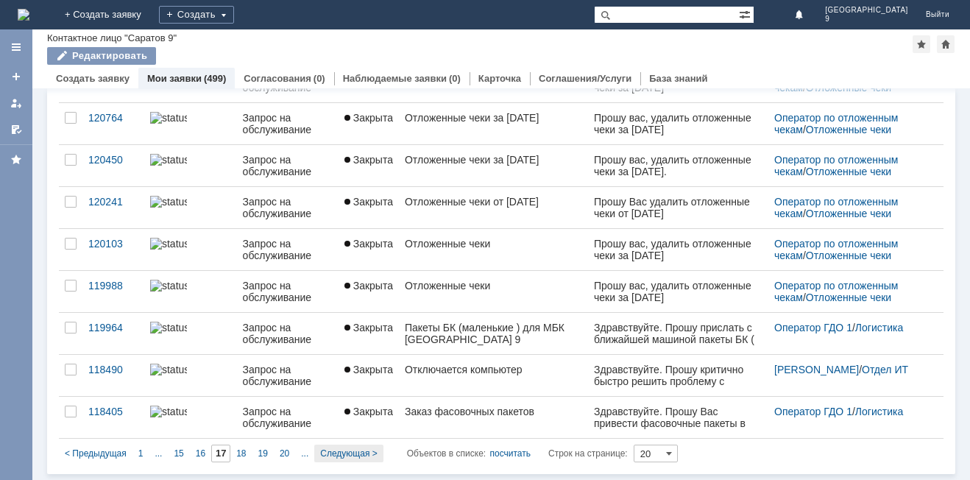
click at [353, 455] on span "Следующая >" at bounding box center [348, 453] width 57 height 10
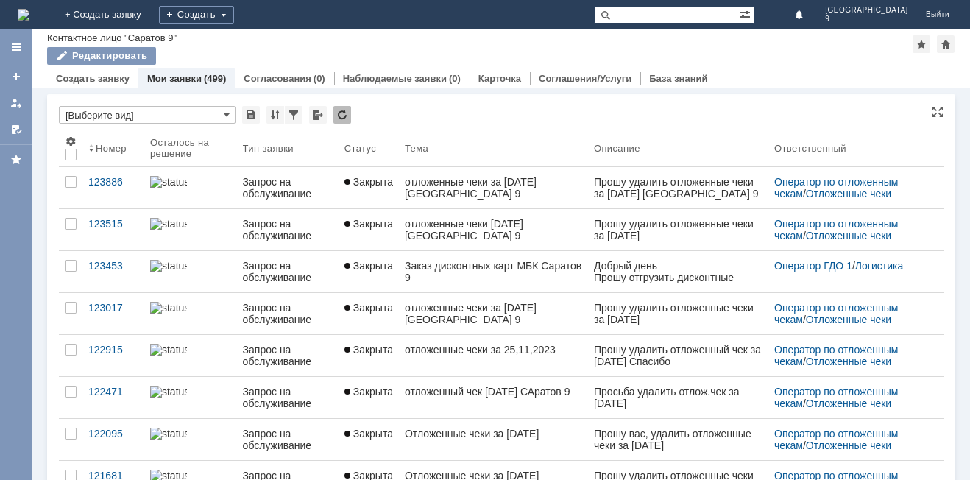
type input "18"
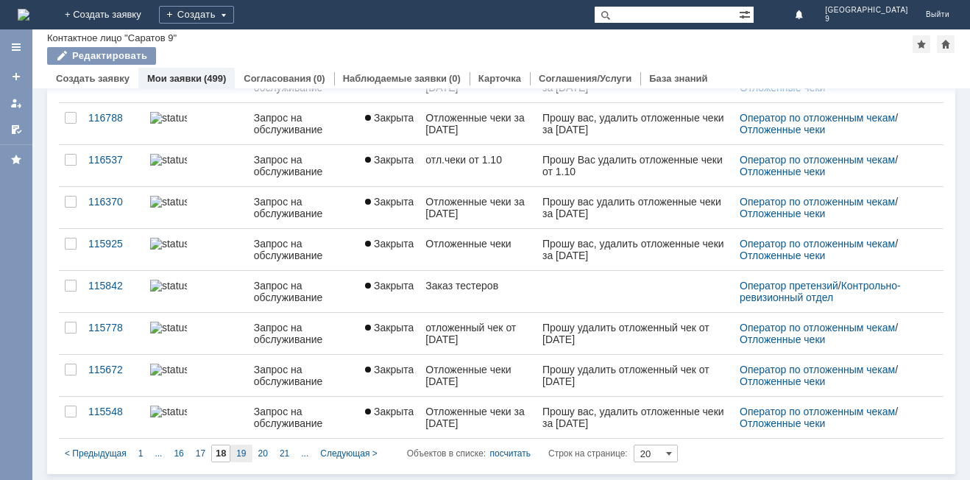
click at [244, 448] on span "19" at bounding box center [241, 453] width 10 height 10
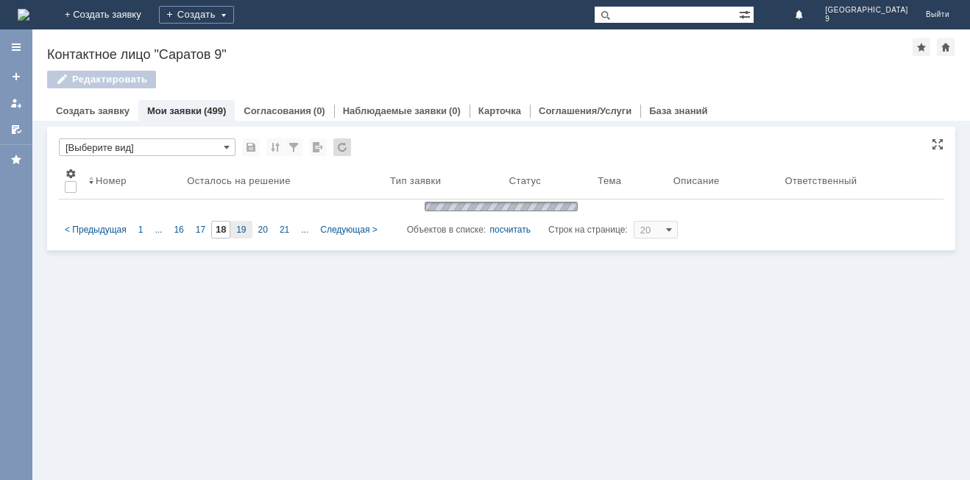
type input "19"
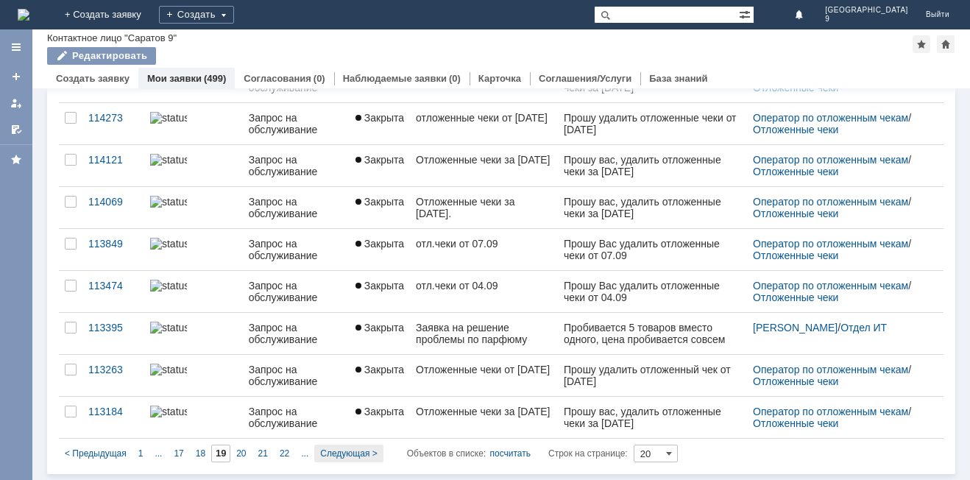
click at [344, 451] on span "Следующая >" at bounding box center [348, 453] width 57 height 10
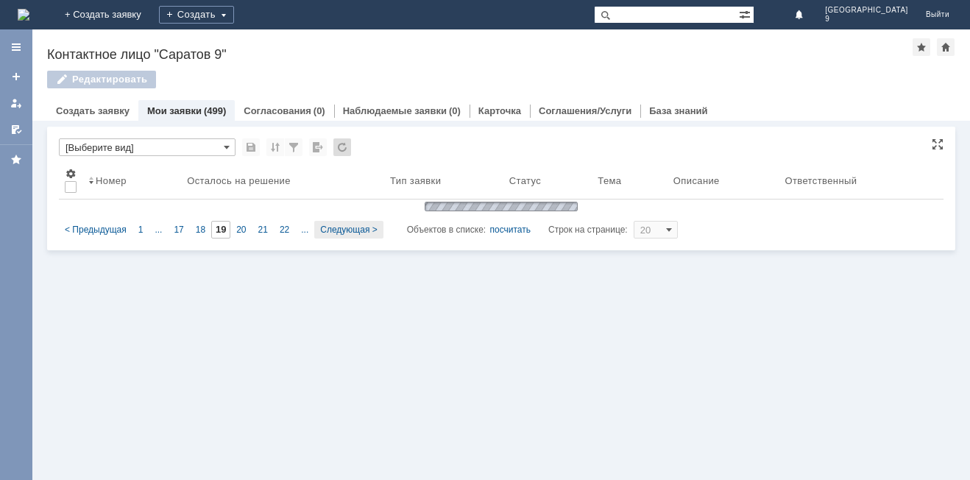
type input "20"
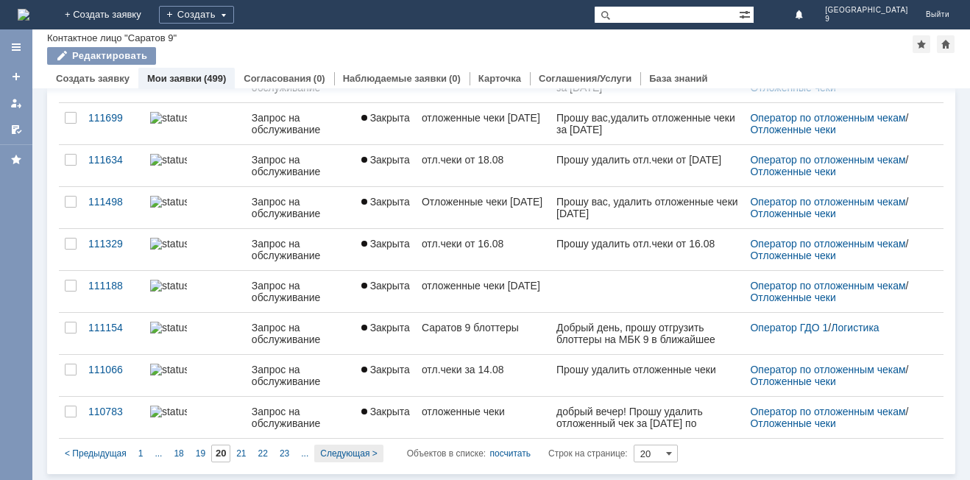
click at [337, 457] on span "Следующая >" at bounding box center [348, 453] width 57 height 10
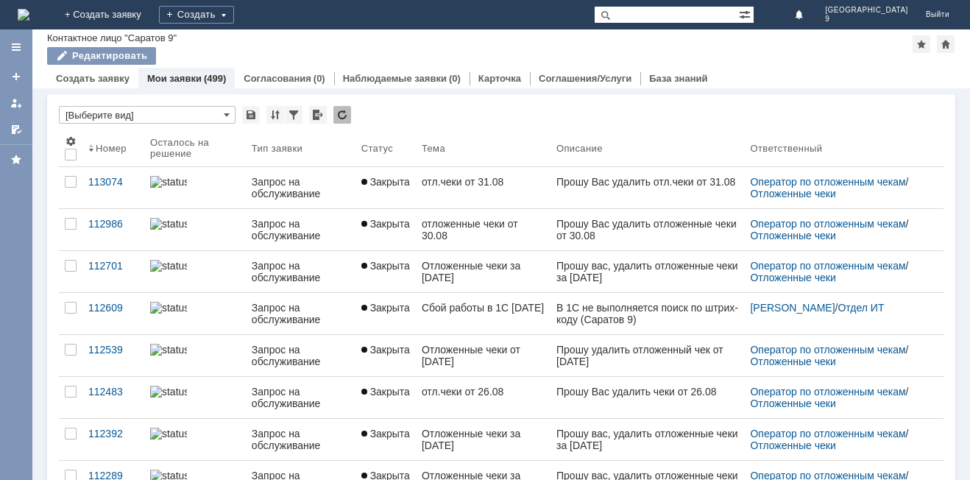
type input "21"
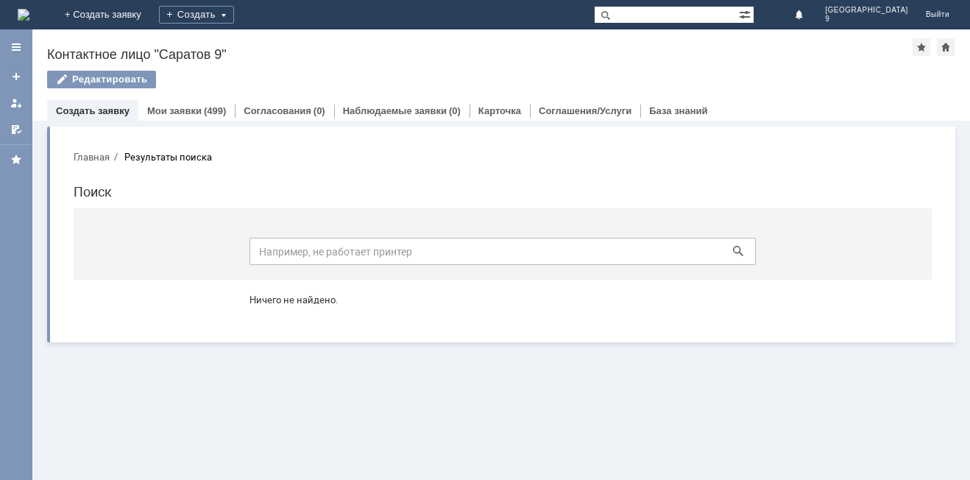
click at [85, 108] on link "Создать заявку" at bounding box center [93, 110] width 74 height 11
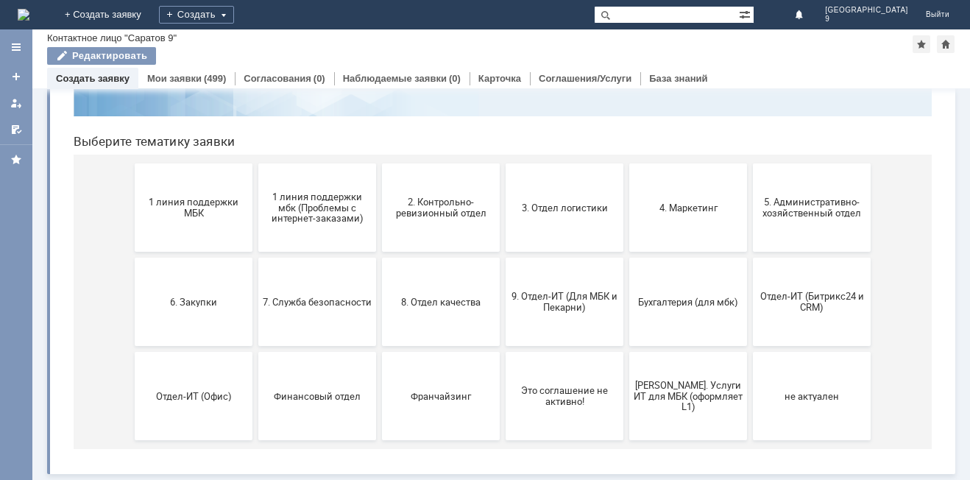
scroll to position [120, 0]
click at [179, 286] on button "6. Закупки" at bounding box center [194, 301] width 118 height 88
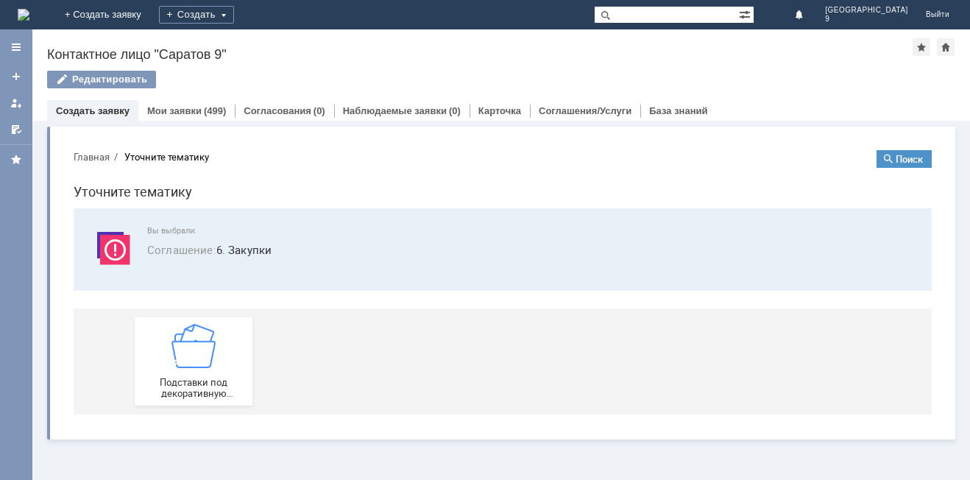
scroll to position [0, 0]
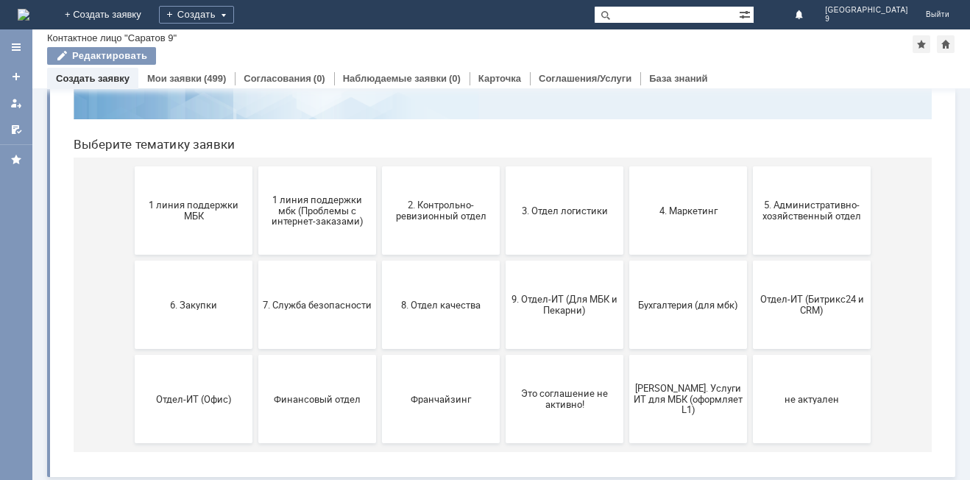
scroll to position [120, 0]
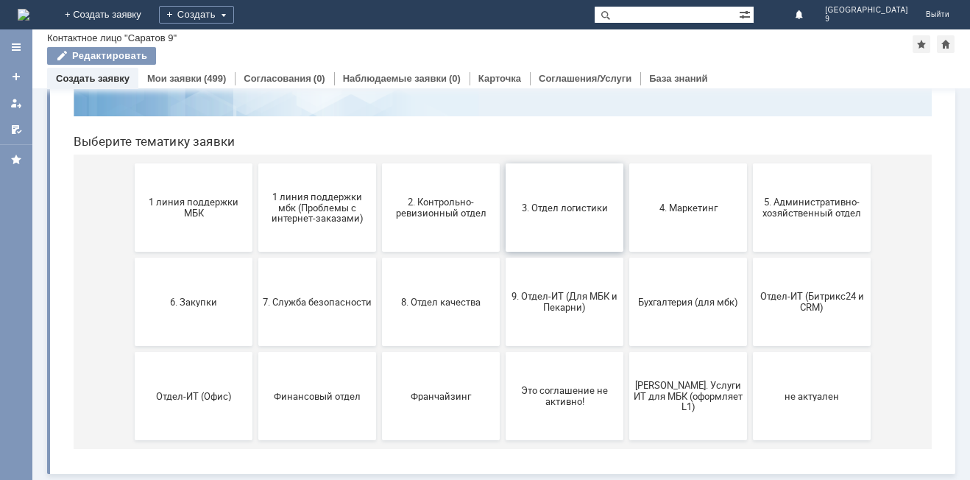
click at [569, 217] on button "3. Отдел логистики" at bounding box center [564, 207] width 118 height 88
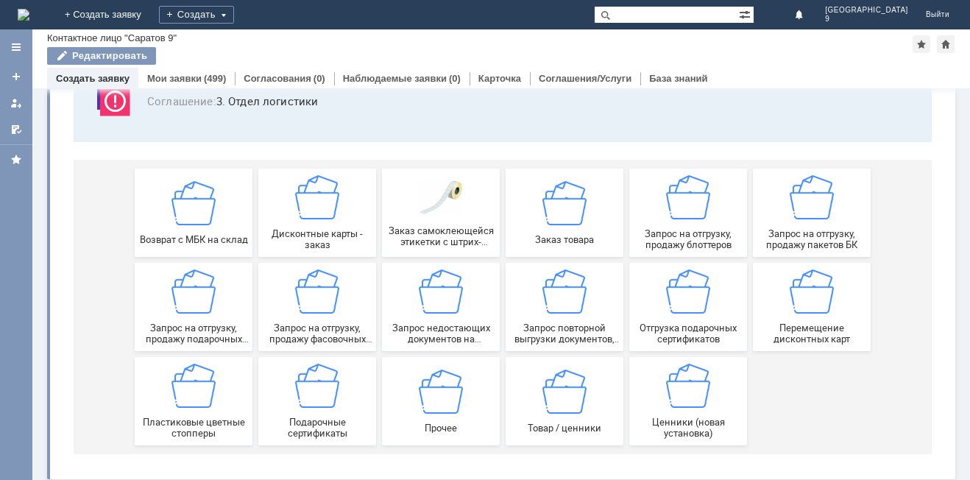
scroll to position [118, 0]
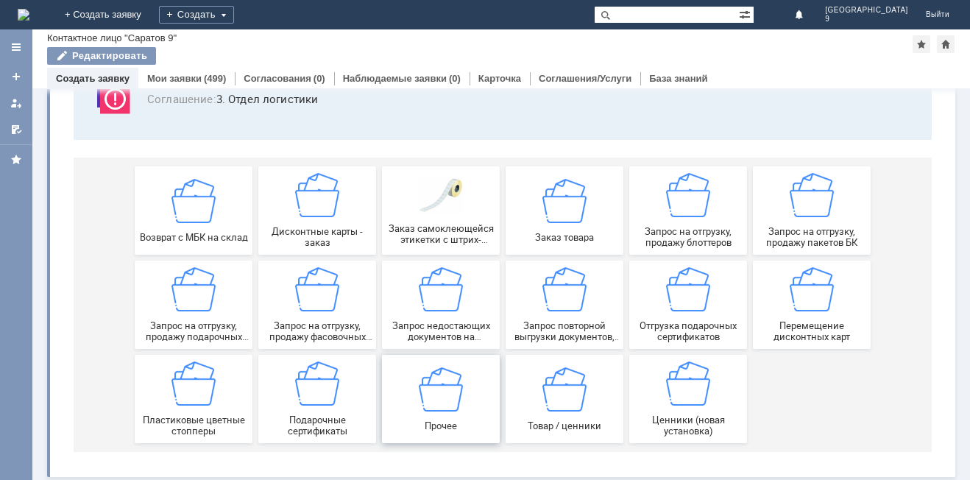
click at [444, 413] on div "Прочее" at bounding box center [440, 398] width 109 height 64
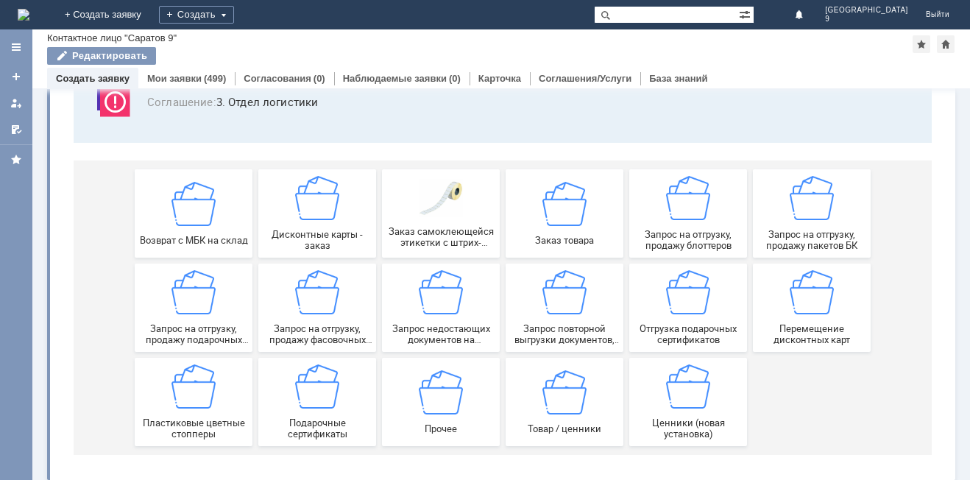
scroll to position [122, 0]
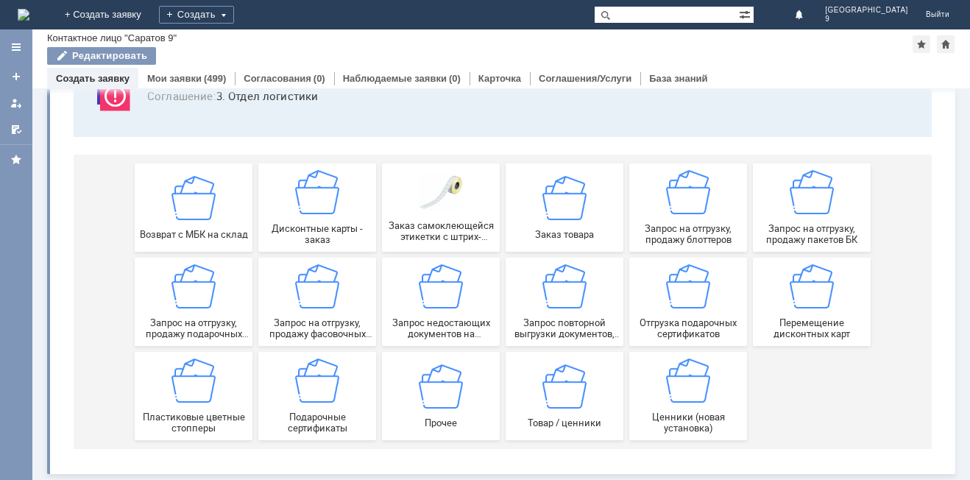
drag, startPoint x: 965, startPoint y: 246, endPoint x: 719, endPoint y: 377, distance: 279.1
click at [590, 405] on div "Товар / ценники" at bounding box center [564, 395] width 109 height 64
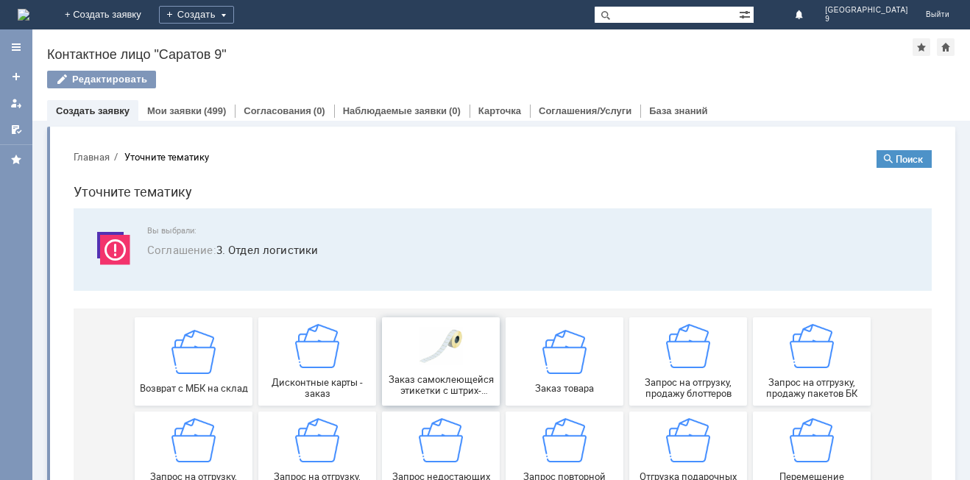
click at [430, 381] on span "Заказ самоклеющейся этикетки с штрих-кодом (липки)" at bounding box center [440, 385] width 109 height 22
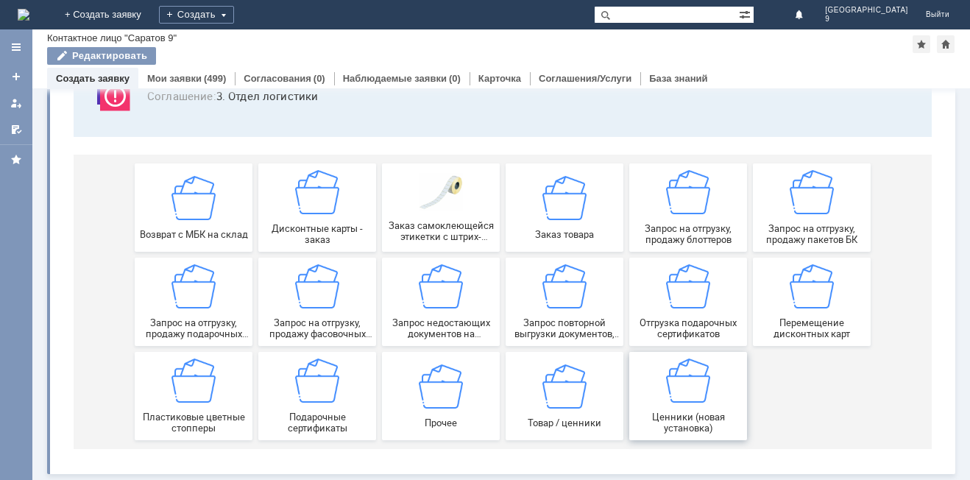
scroll to position [122, 0]
click at [700, 230] on span "Запрос на отгрузку, продажу блоттеров" at bounding box center [687, 234] width 109 height 22
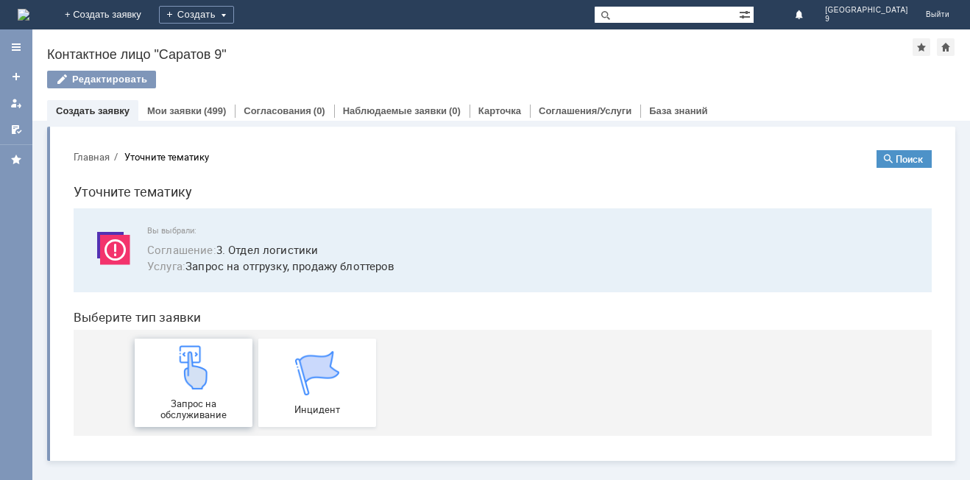
click at [184, 405] on span "Запрос на обслуживание" at bounding box center [193, 409] width 109 height 22
click at [179, 104] on div "Мои заявки (499)" at bounding box center [186, 110] width 96 height 21
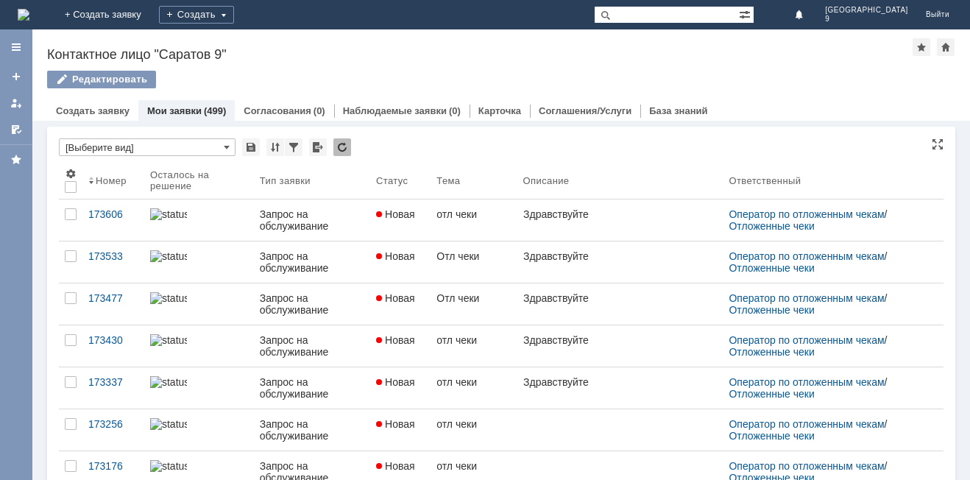
click at [127, 146] on input "[Выберите вид]" at bounding box center [147, 147] width 177 height 18
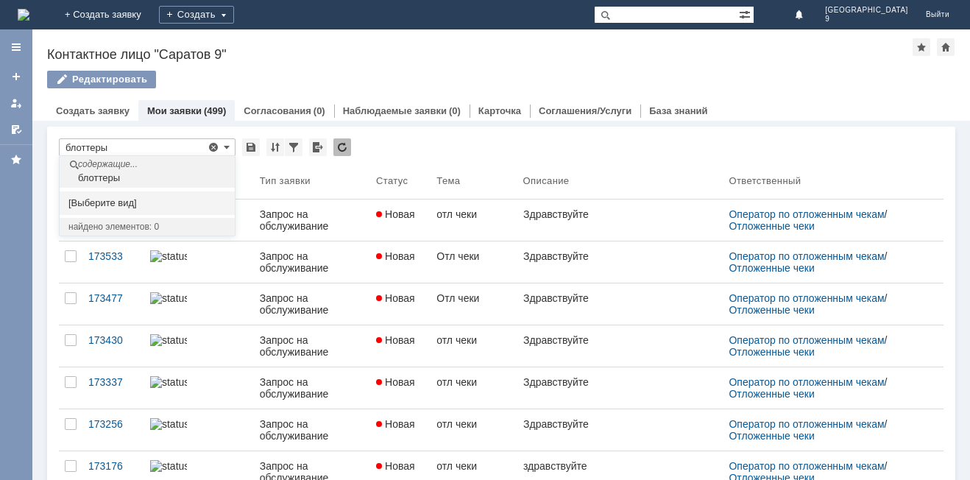
click at [168, 172] on div "блоттеры" at bounding box center [148, 178] width 171 height 12
click at [109, 168] on div "содержащие..." at bounding box center [148, 166] width 171 height 13
click at [269, 145] on div at bounding box center [275, 147] width 18 height 18
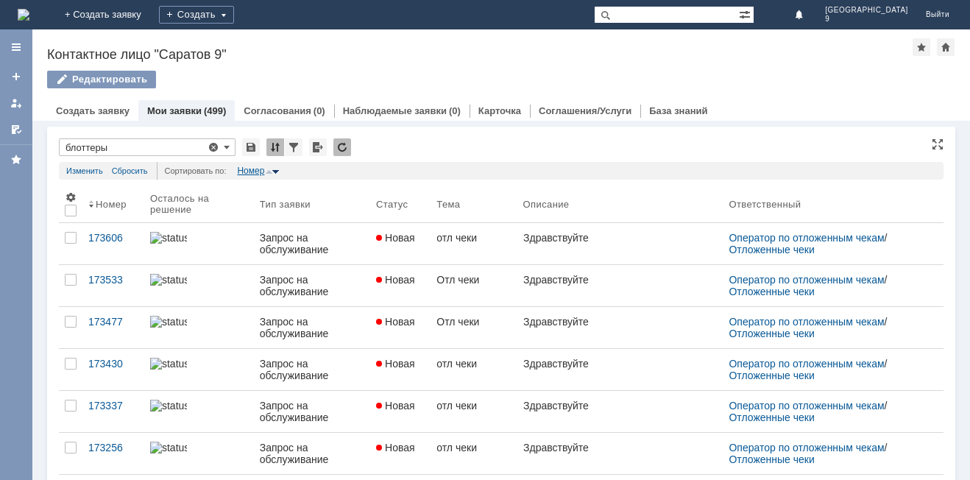
type input "[Выберите вид]"
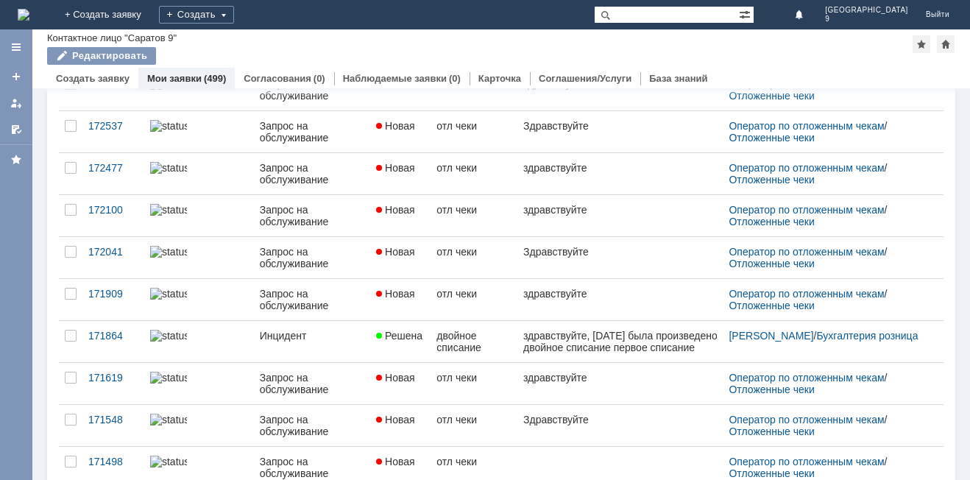
scroll to position [591, 0]
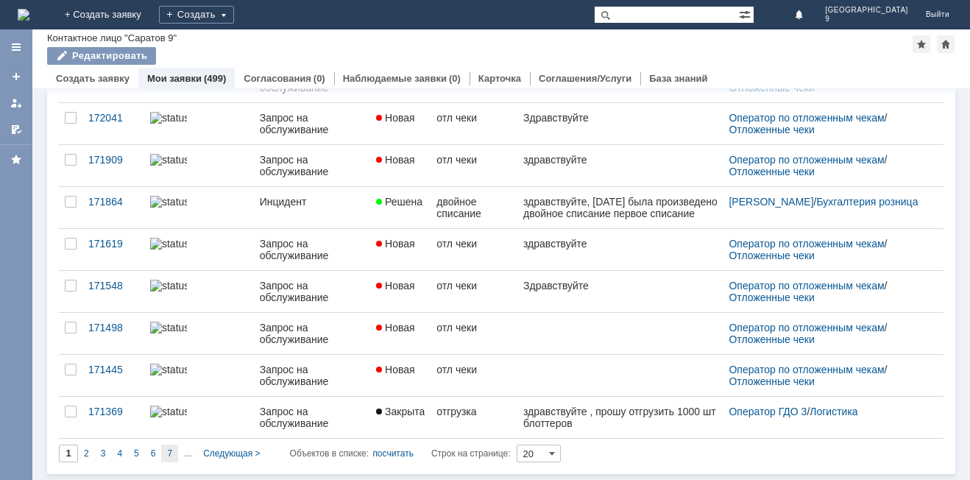
click at [174, 450] on div "7" at bounding box center [169, 453] width 17 height 18
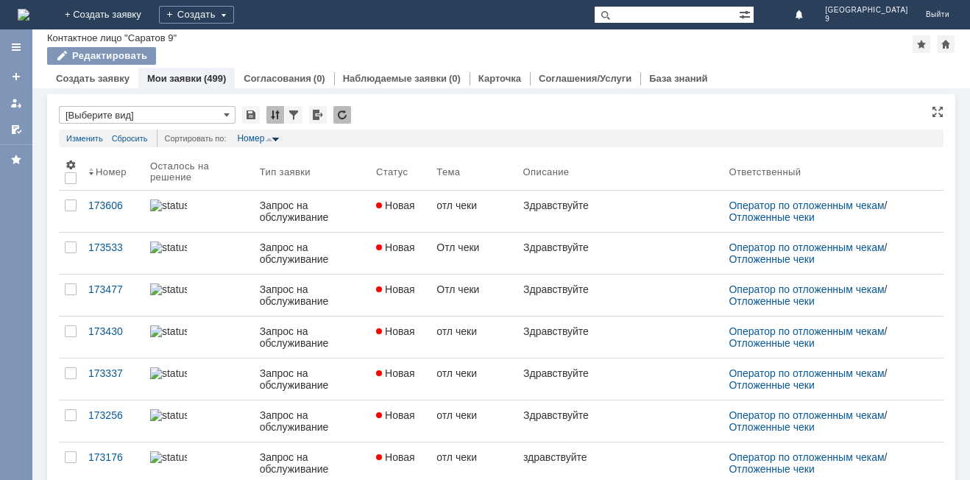
type input "7"
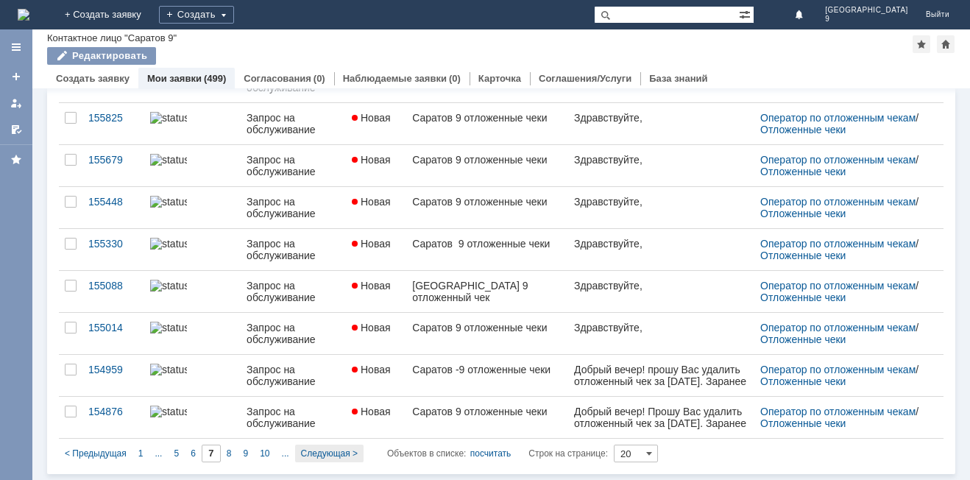
click at [323, 449] on span "Следующая >" at bounding box center [329, 453] width 57 height 10
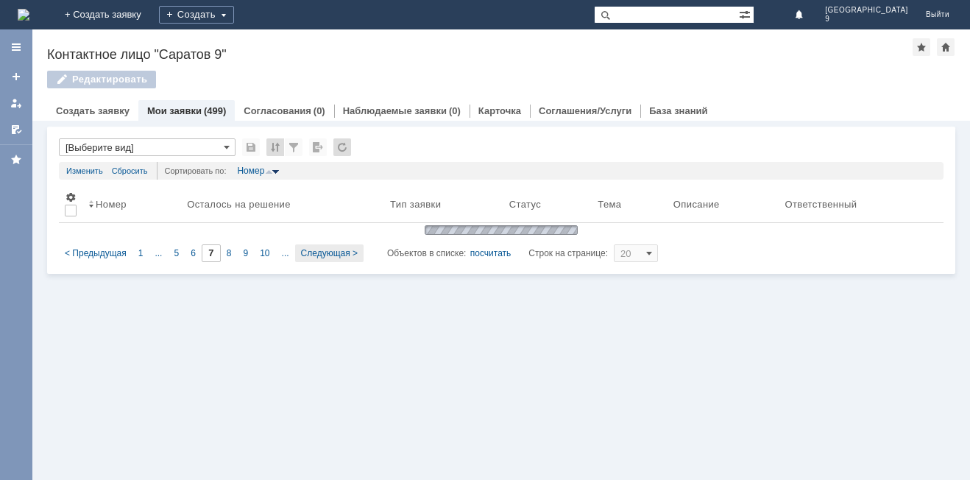
click at [323, 449] on div "Витрина услуг Связанные объекты * [Выберите вид] Результаты поиска: Изменить Сб…" at bounding box center [500, 300] width 937 height 359
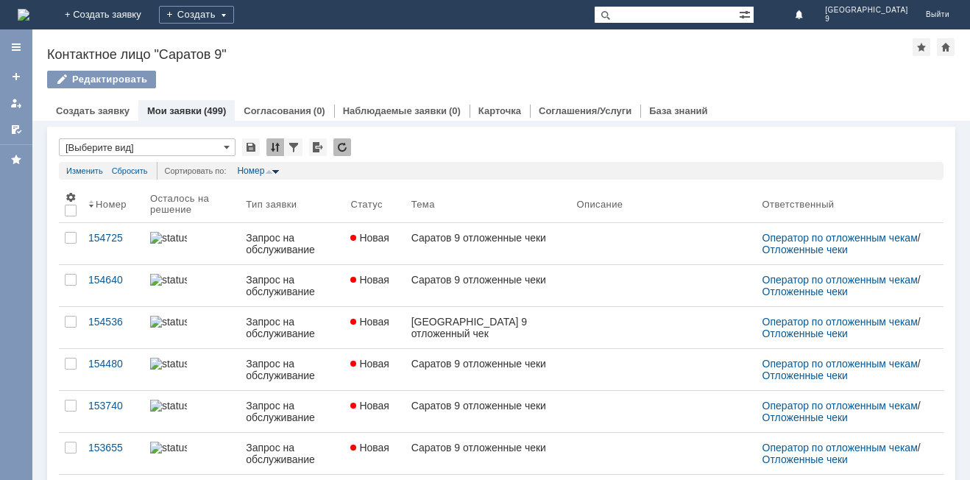
click at [323, 449] on div "Запрос на обслуживание" at bounding box center [292, 453] width 93 height 24
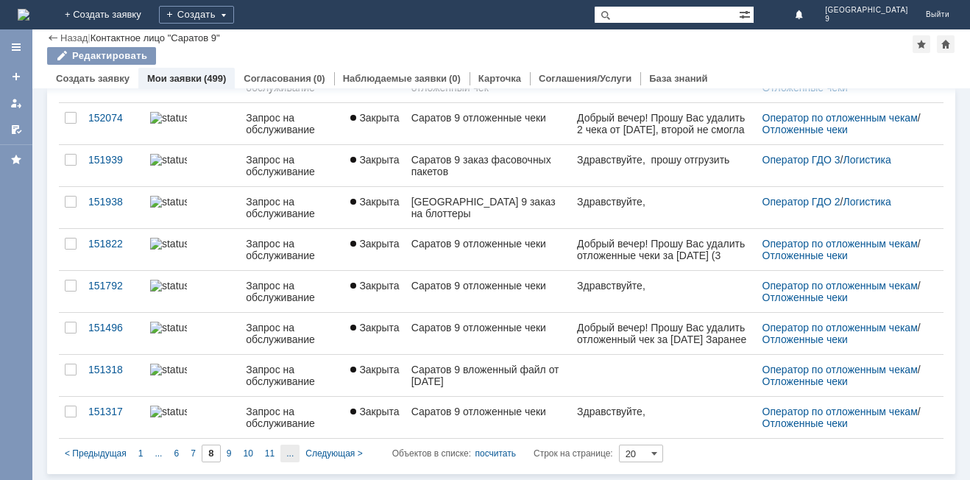
click at [291, 456] on span "..." at bounding box center [289, 453] width 7 height 10
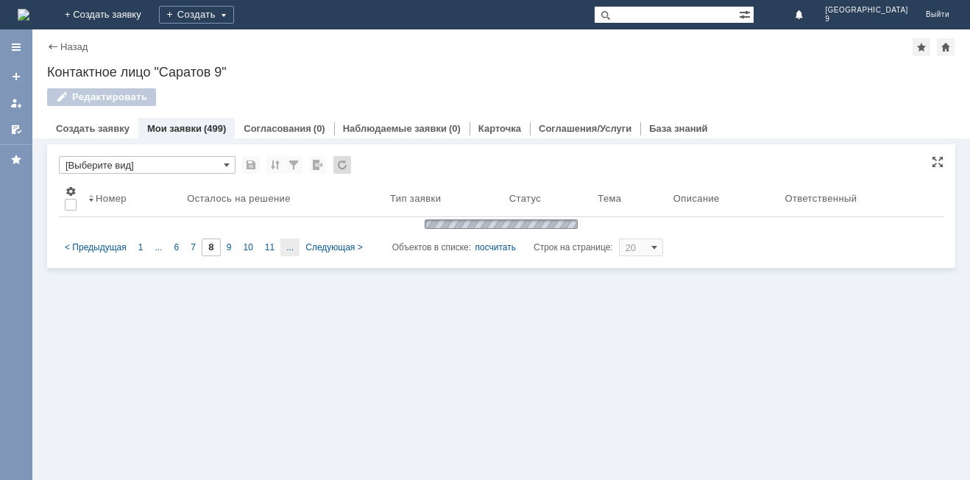
type input "13"
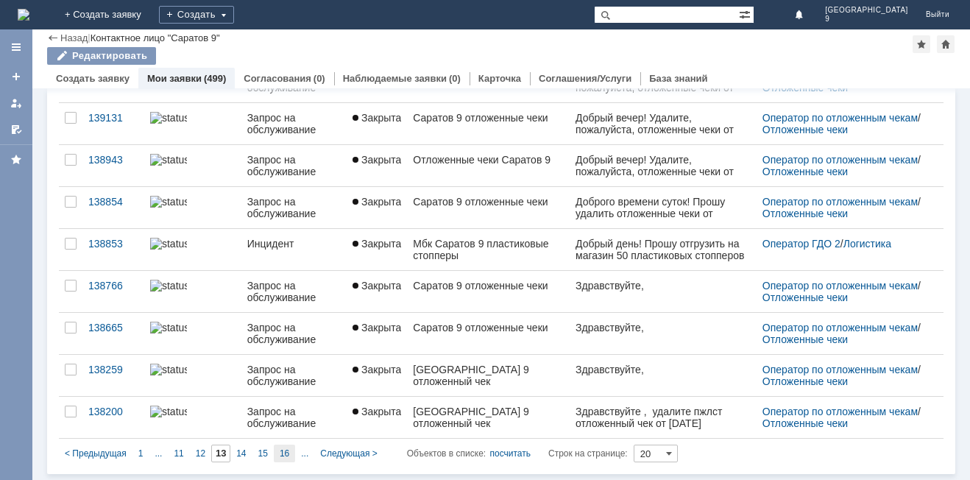
click at [275, 458] on div "16" at bounding box center [284, 453] width 21 height 18
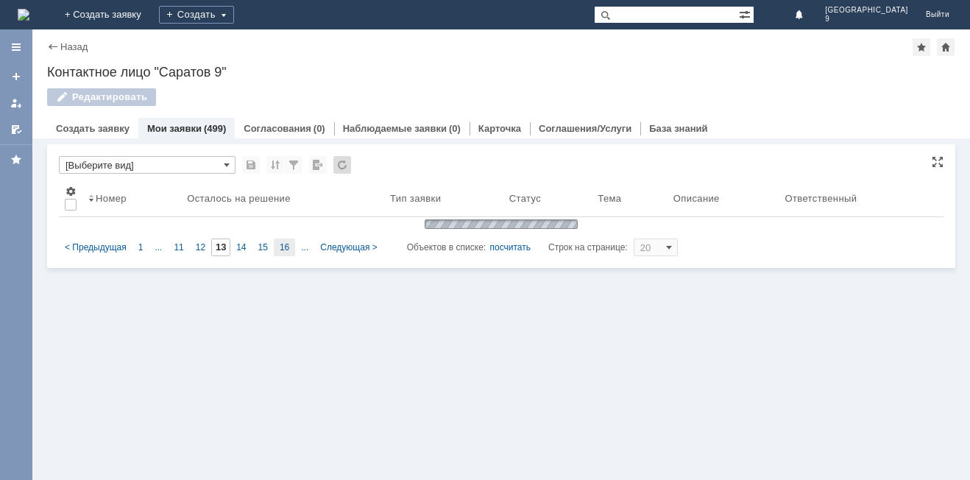
type input "16"
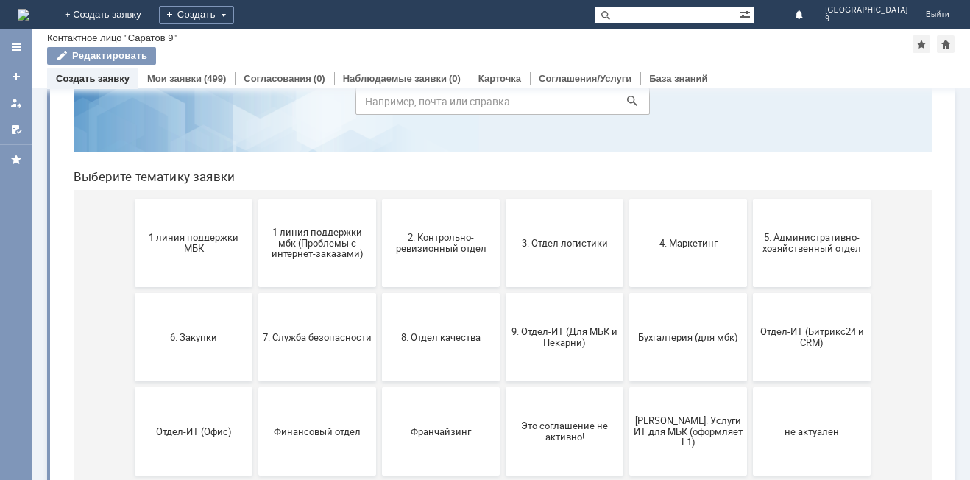
scroll to position [120, 0]
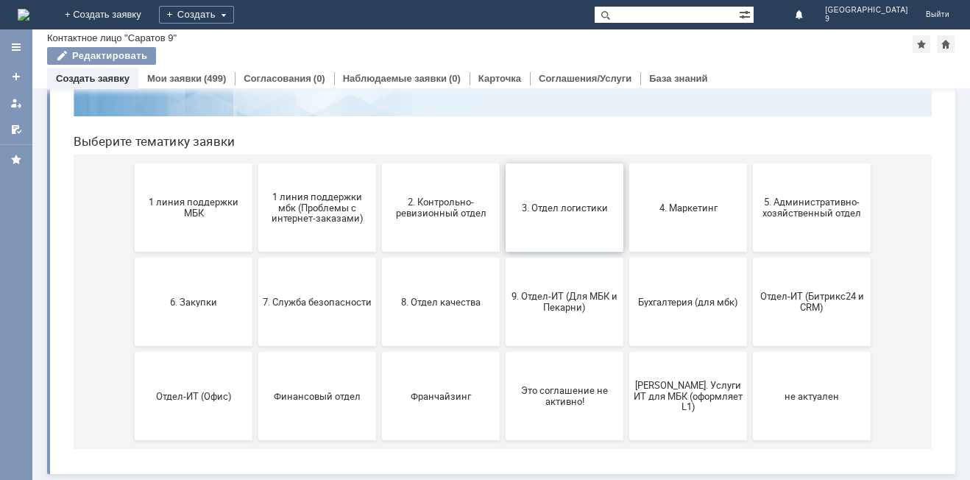
click at [550, 213] on button "3. Отдел логистики" at bounding box center [564, 207] width 118 height 88
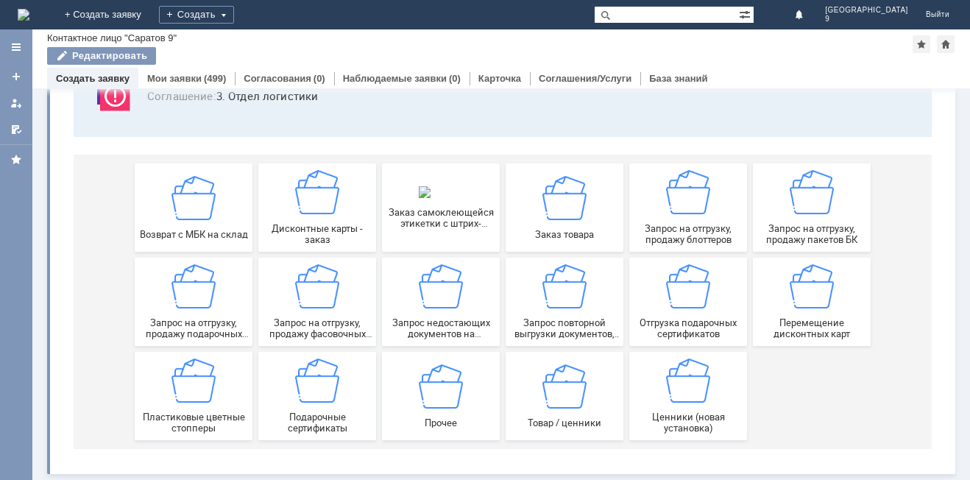
scroll to position [122, 0]
click at [427, 418] on span "Прочее" at bounding box center [440, 421] width 109 height 11
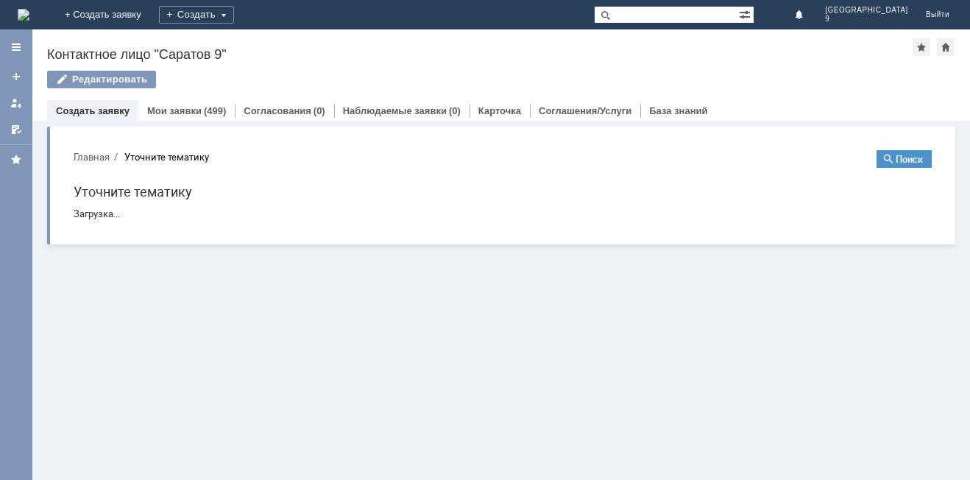
scroll to position [0, 0]
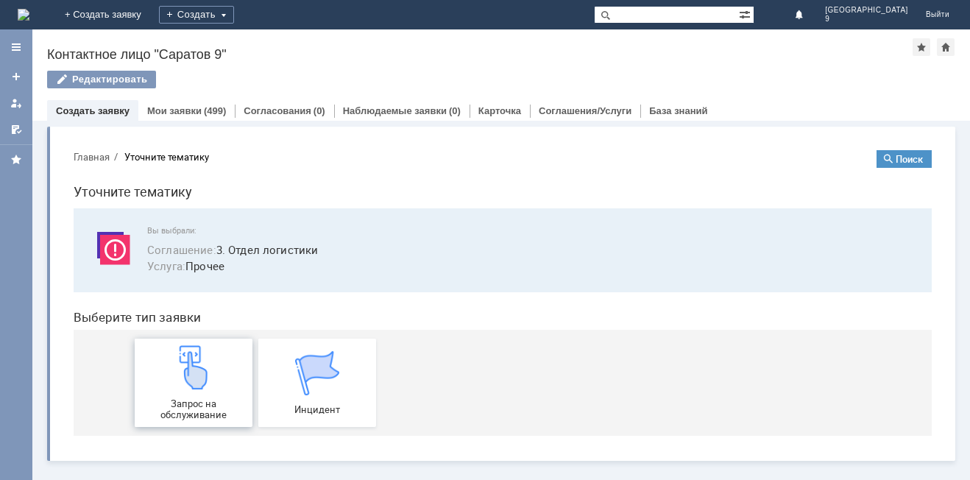
click at [188, 377] on img at bounding box center [193, 367] width 44 height 44
click at [188, 112] on link "Мои заявки" at bounding box center [174, 110] width 54 height 11
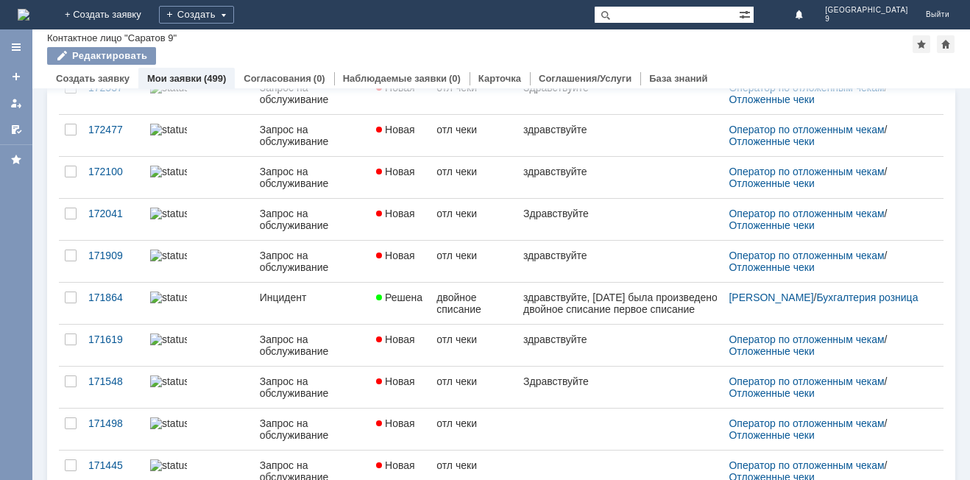
scroll to position [567, 0]
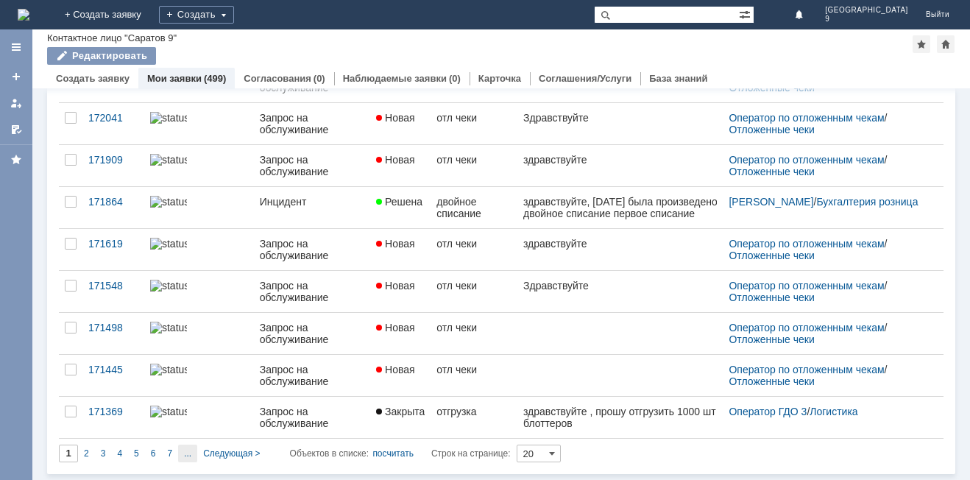
click at [186, 456] on span "..." at bounding box center [187, 453] width 7 height 10
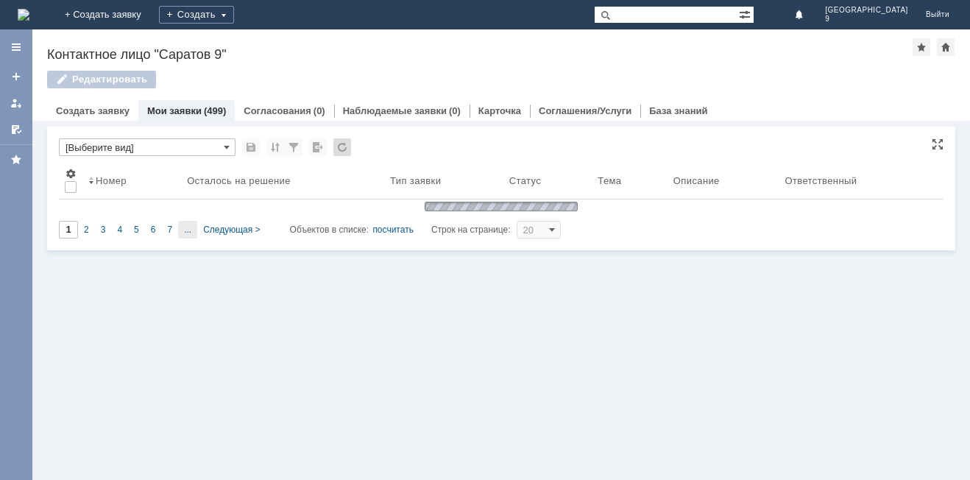
scroll to position [0, 0]
type input "6"
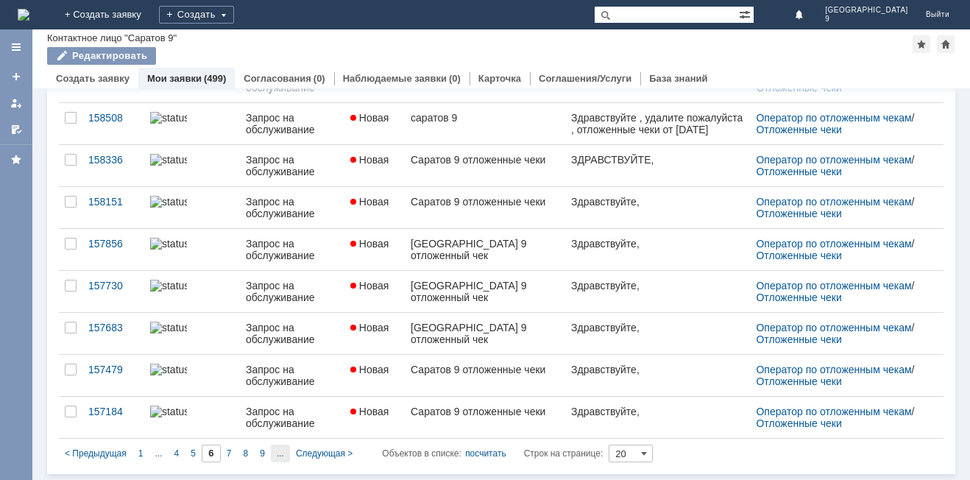
click at [274, 452] on div "..." at bounding box center [280, 453] width 19 height 18
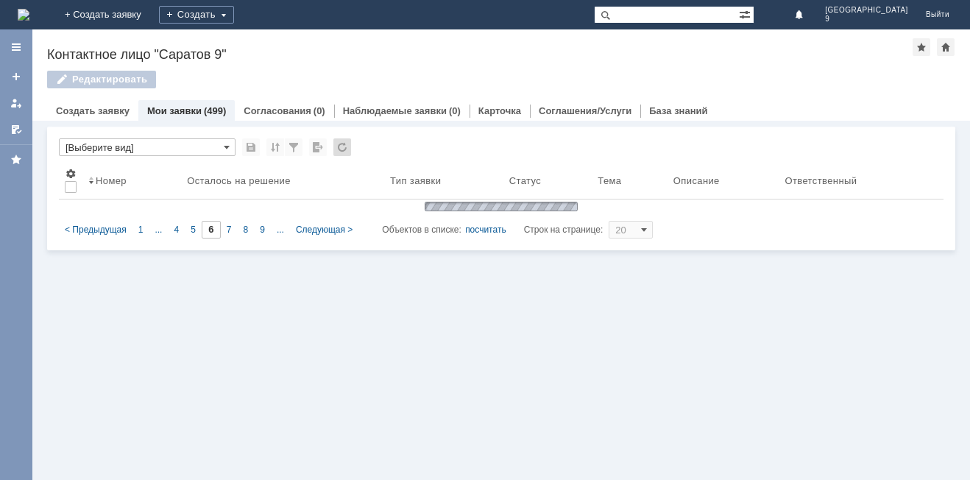
type input "11"
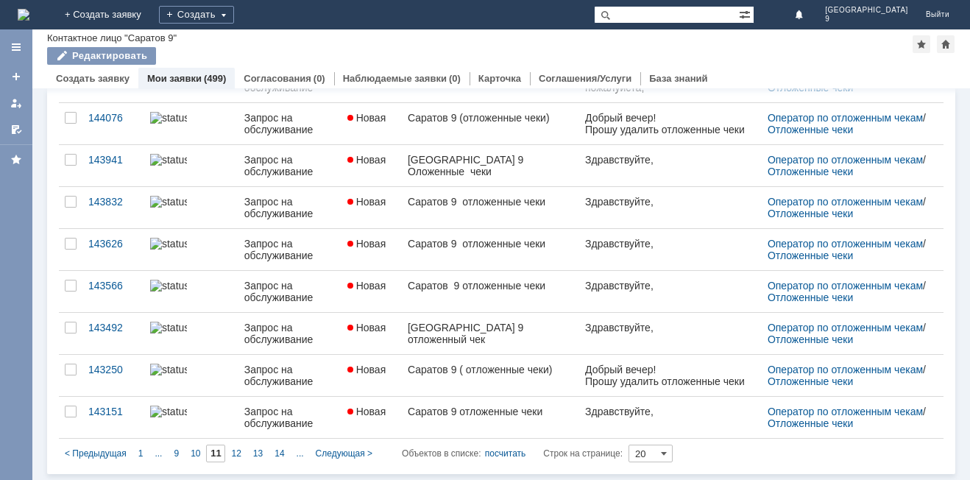
click at [299, 455] on span "..." at bounding box center [299, 453] width 7 height 10
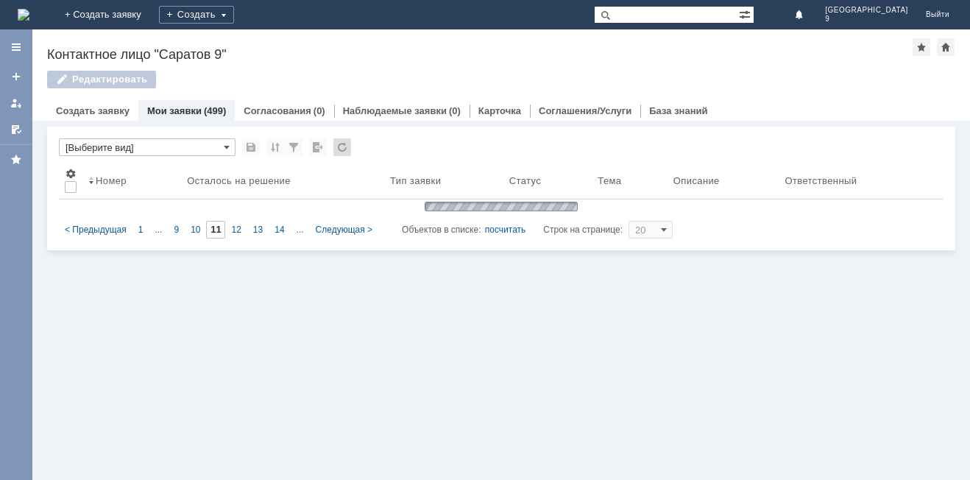
type input "16"
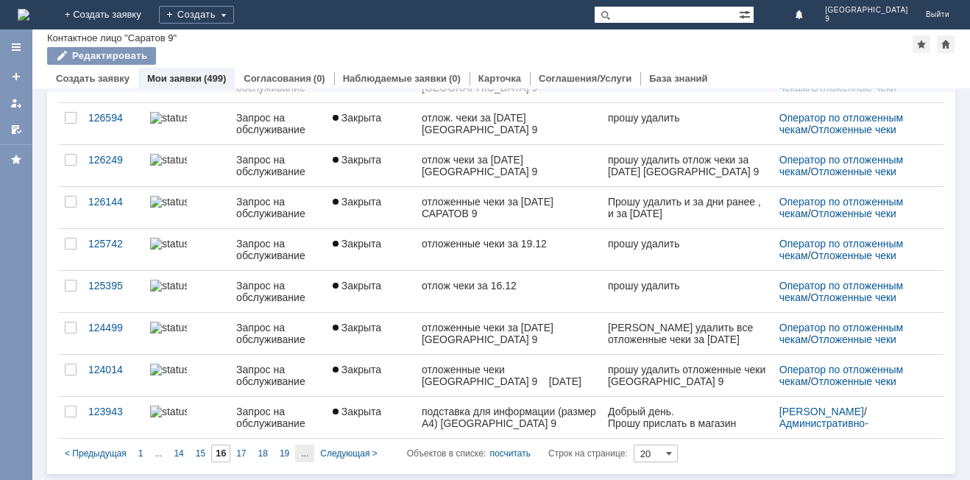
click at [301, 455] on span "..." at bounding box center [304, 453] width 7 height 10
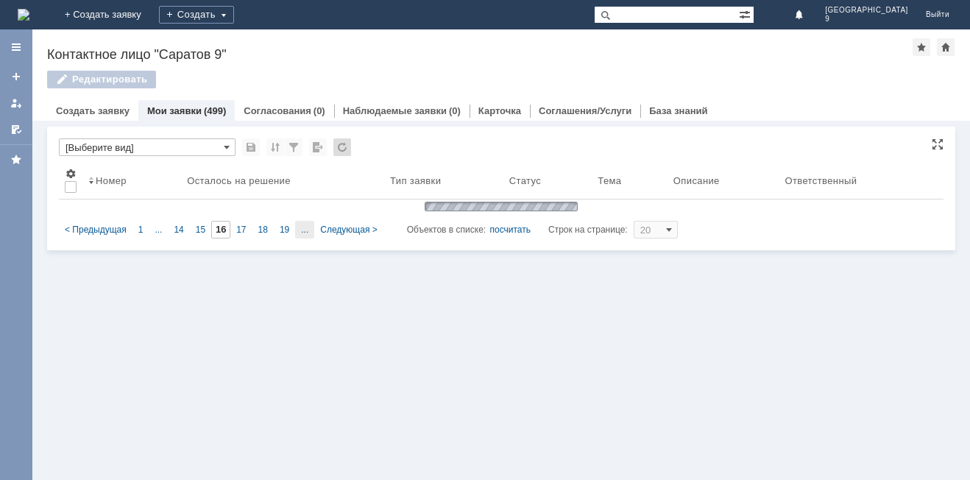
type input "21"
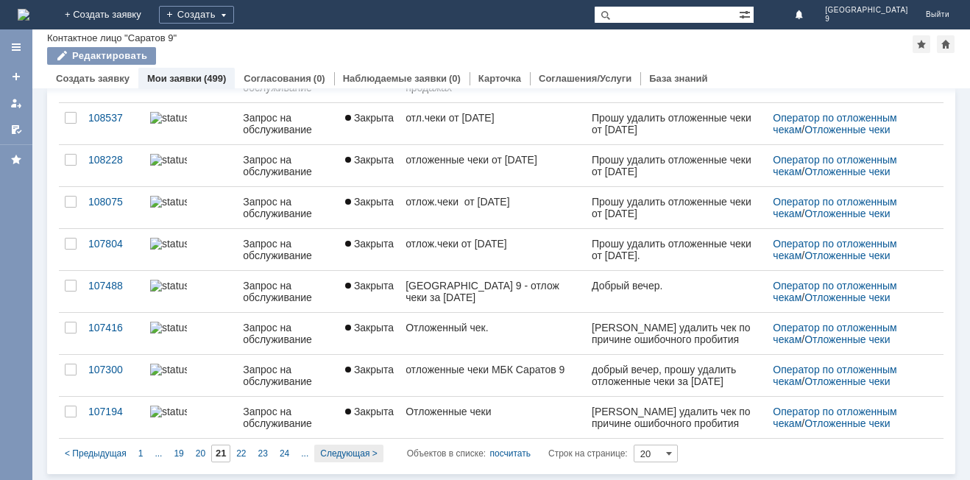
click at [338, 448] on span "Следующая >" at bounding box center [348, 453] width 57 height 10
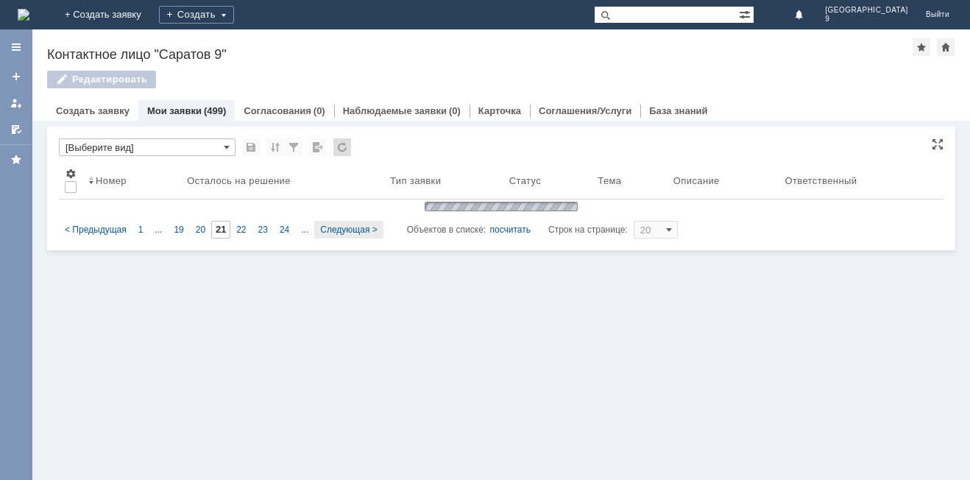
type input "22"
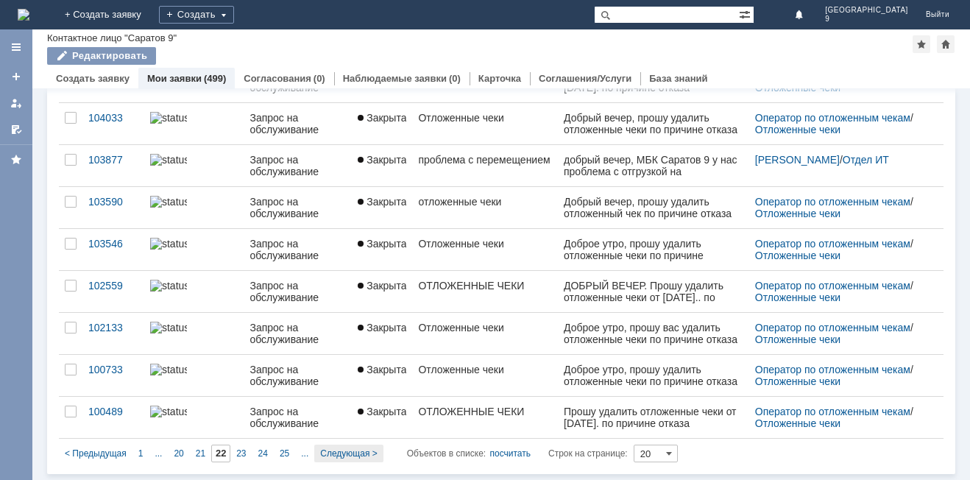
click at [346, 452] on span "Следующая >" at bounding box center [348, 453] width 57 height 10
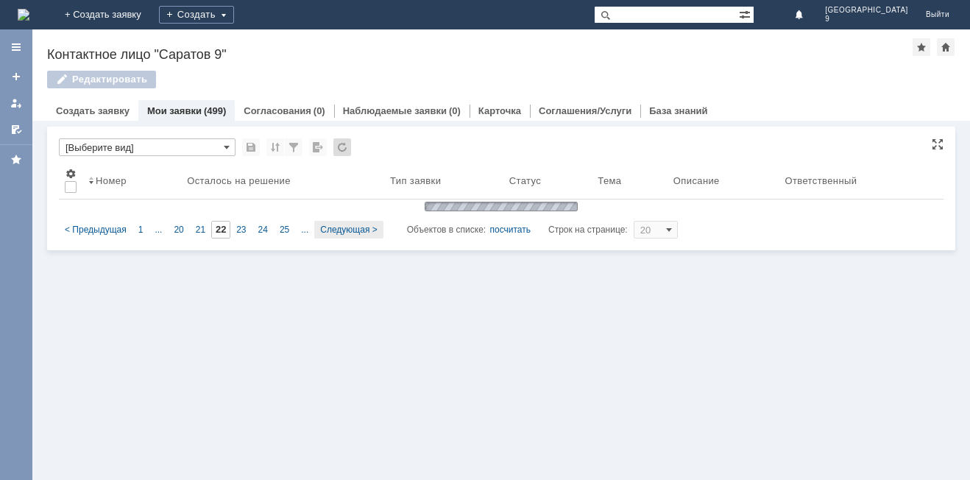
type input "23"
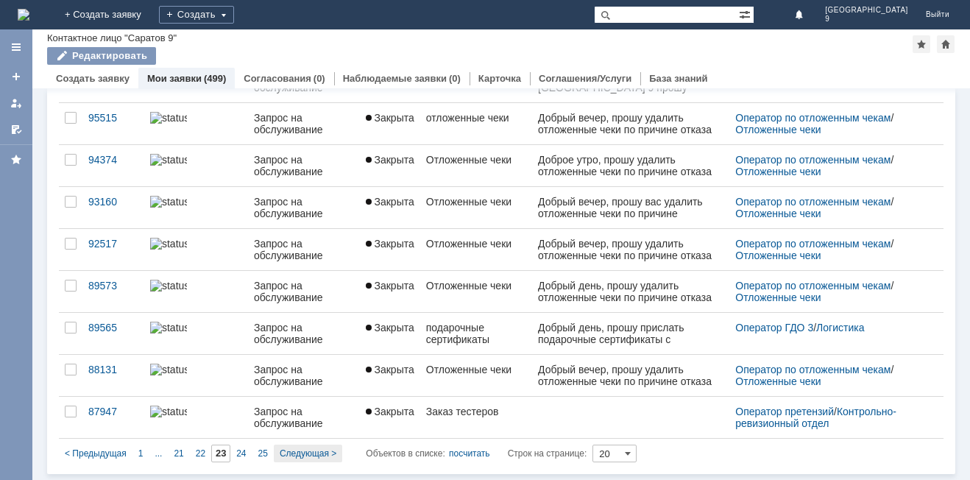
click at [322, 453] on span "Следующая >" at bounding box center [308, 453] width 57 height 10
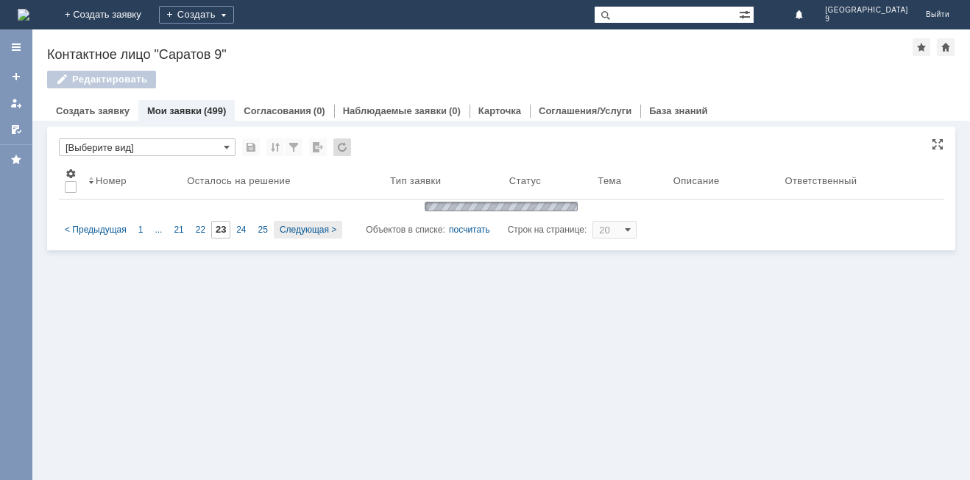
type input "24"
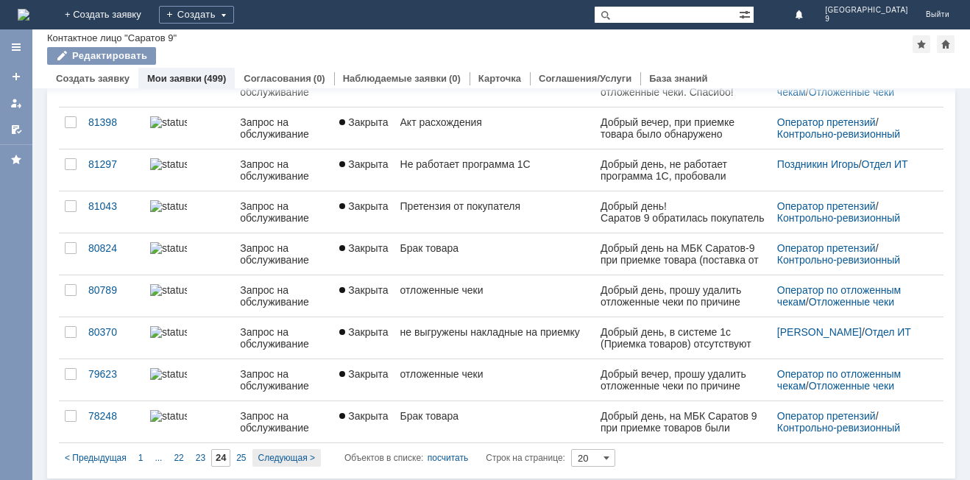
click at [269, 460] on span "Следующая >" at bounding box center [286, 457] width 57 height 10
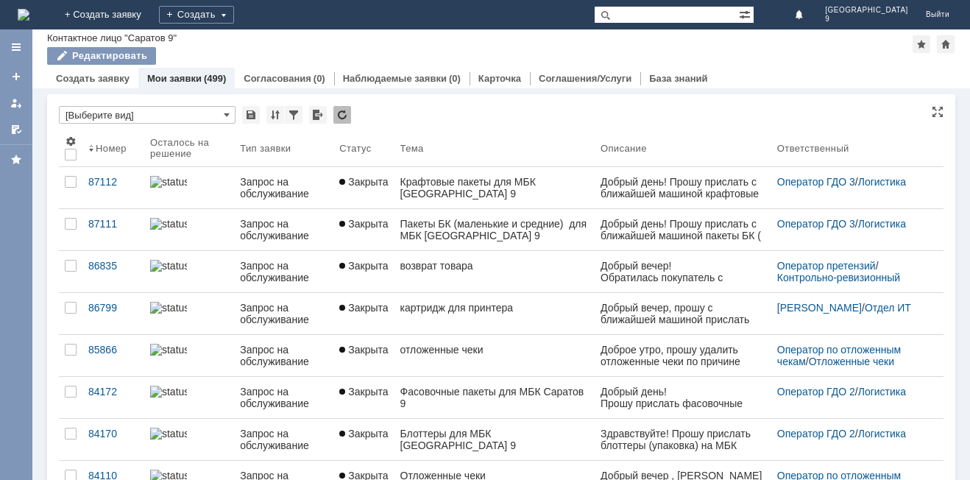
type input "25"
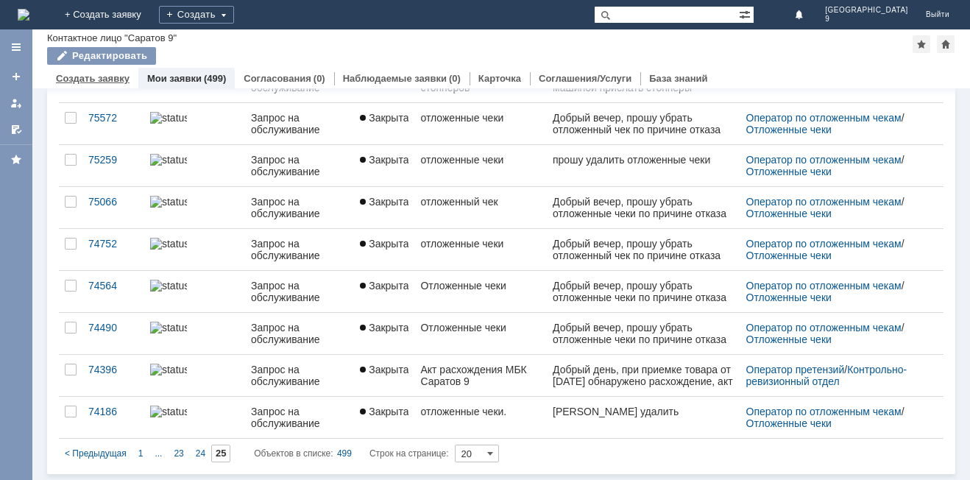
click at [78, 79] on link "Создать заявку" at bounding box center [93, 78] width 74 height 11
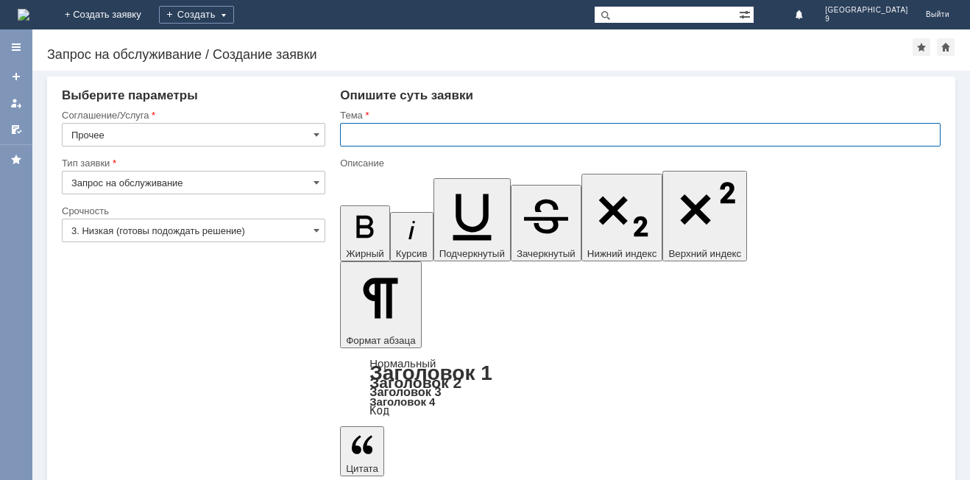
click at [359, 131] on input "text" at bounding box center [640, 135] width 600 height 24
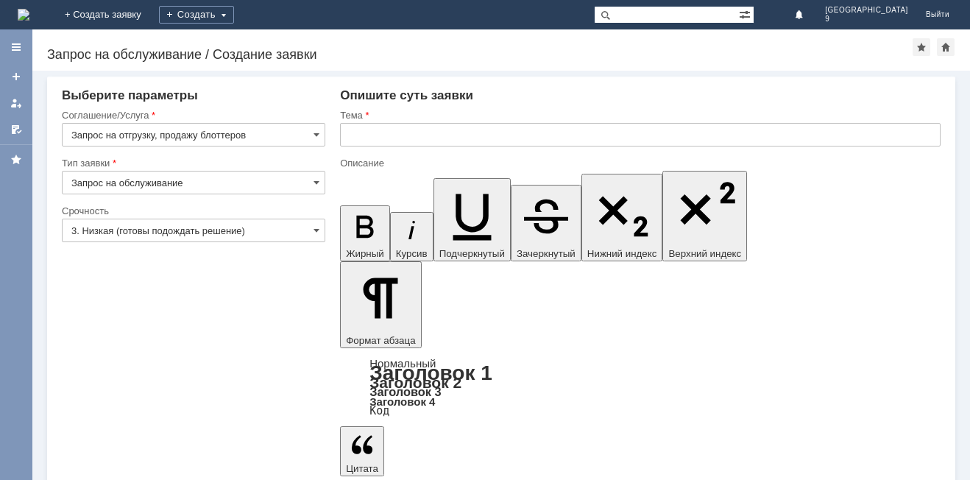
click at [376, 133] on input "text" at bounding box center [640, 135] width 600 height 24
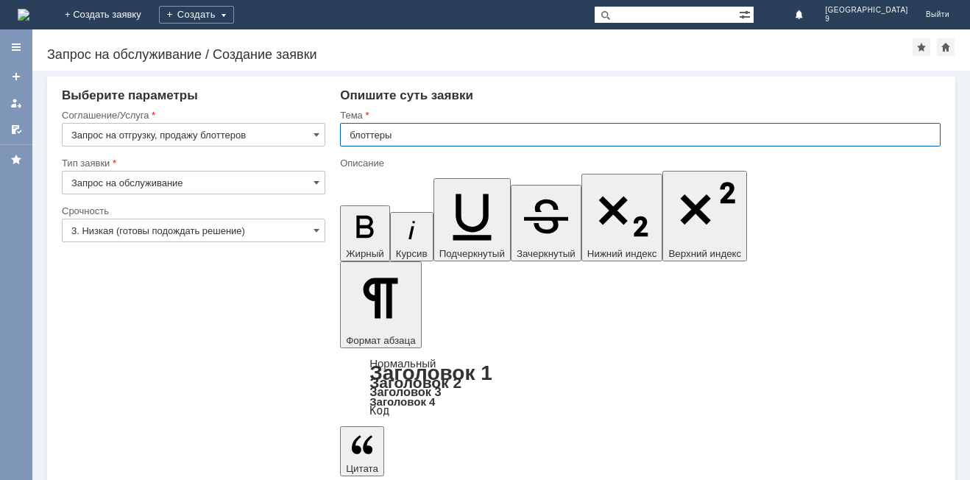
type input "блоттеры"
drag, startPoint x: 360, startPoint y: 3921, endPoint x: 380, endPoint y: 3933, distance: 24.1
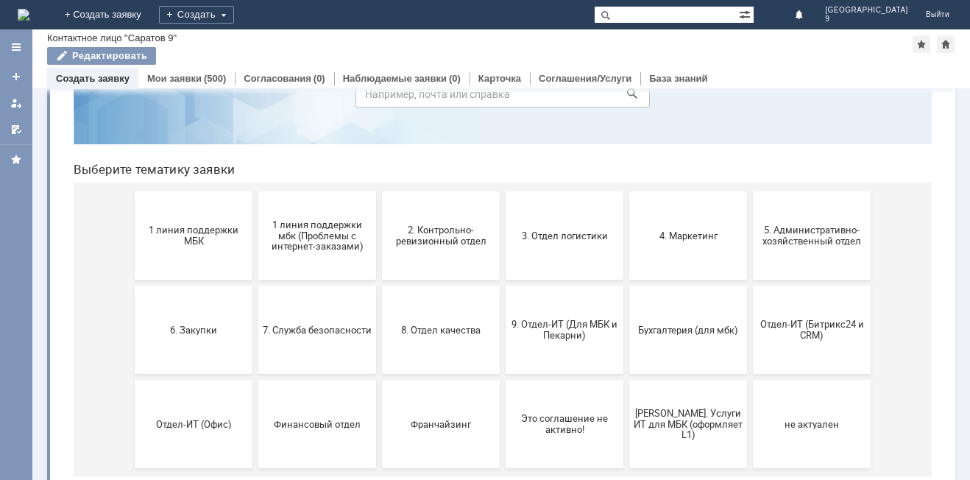
scroll to position [120, 0]
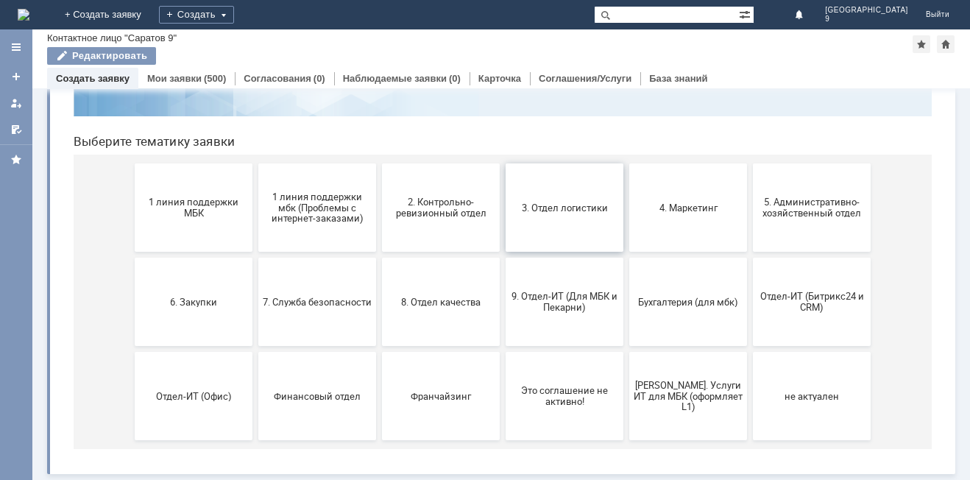
click at [536, 242] on button "3. Отдел логистики" at bounding box center [564, 207] width 118 height 88
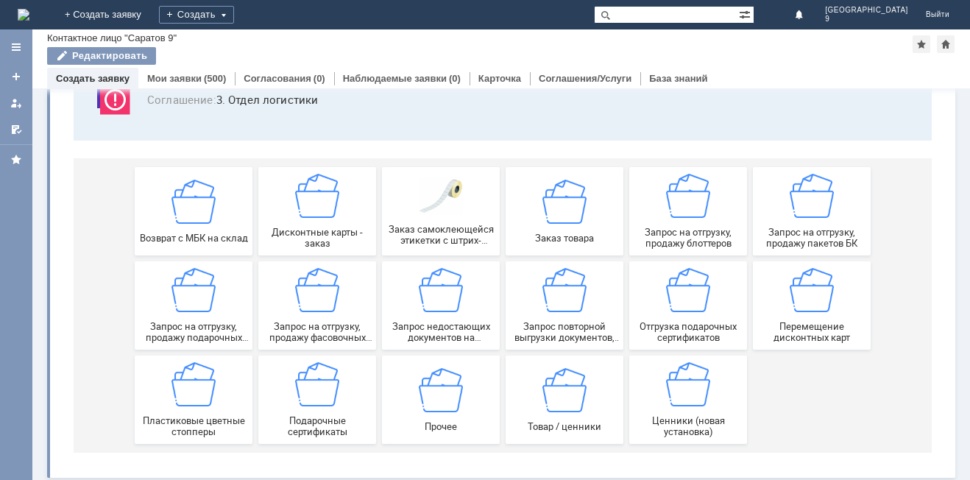
scroll to position [122, 0]
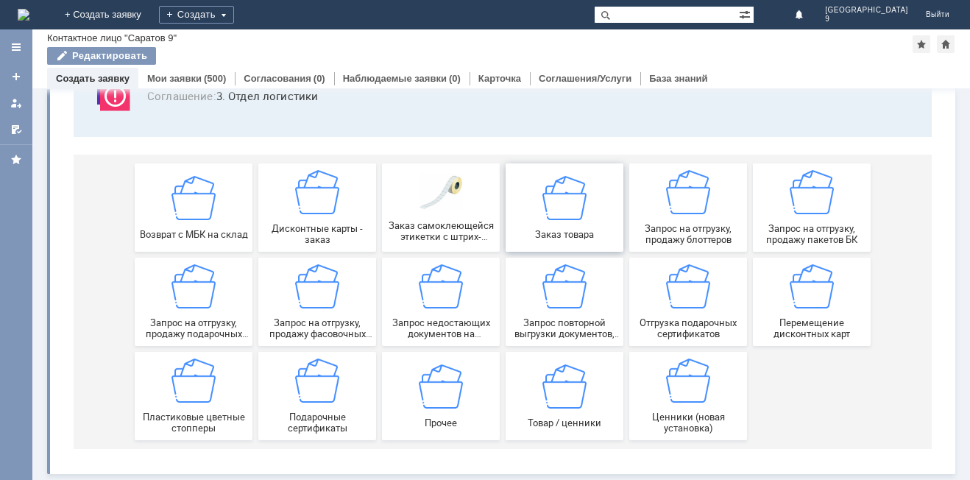
click at [580, 222] on div "Заказ товара" at bounding box center [564, 207] width 109 height 64
